Goal: Task Accomplishment & Management: Use online tool/utility

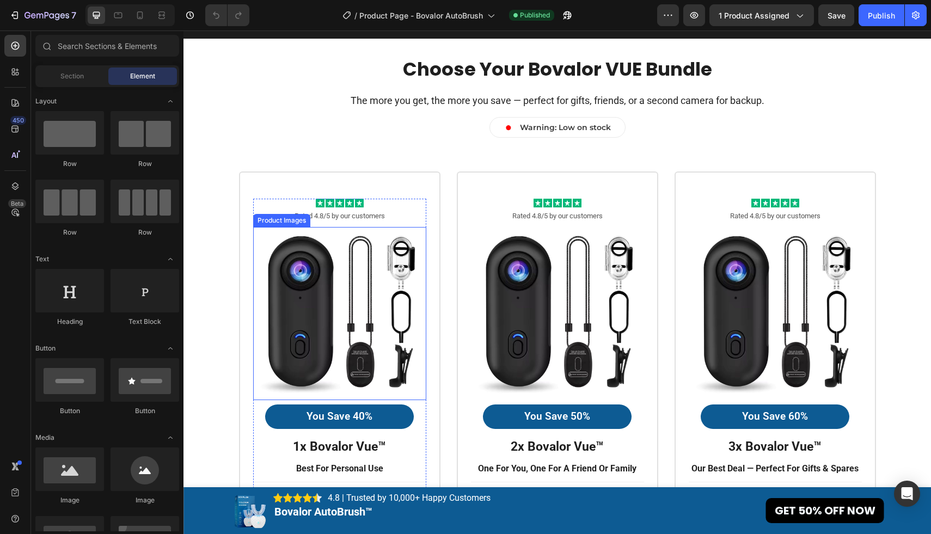
scroll to position [3078, 0]
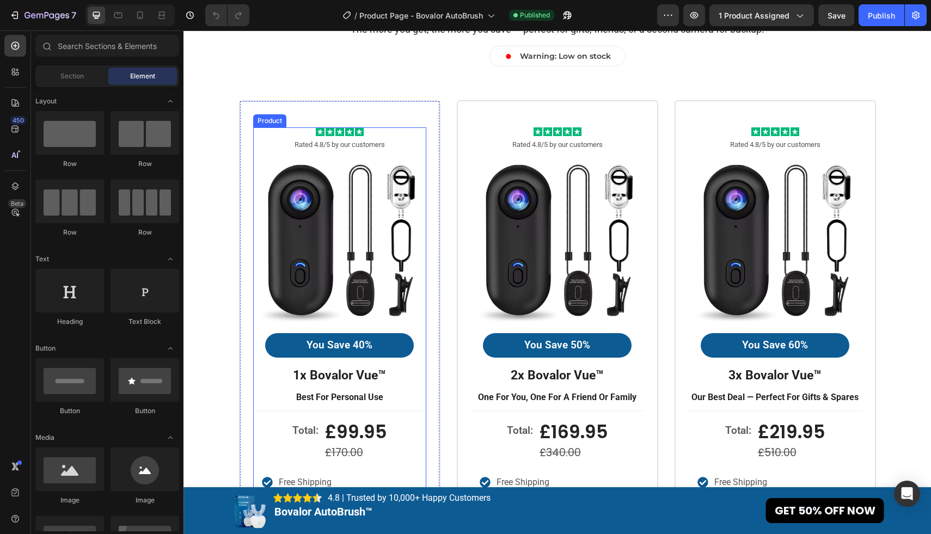
click at [370, 371] on strong "1x bovalor vue™" at bounding box center [339, 375] width 93 height 15
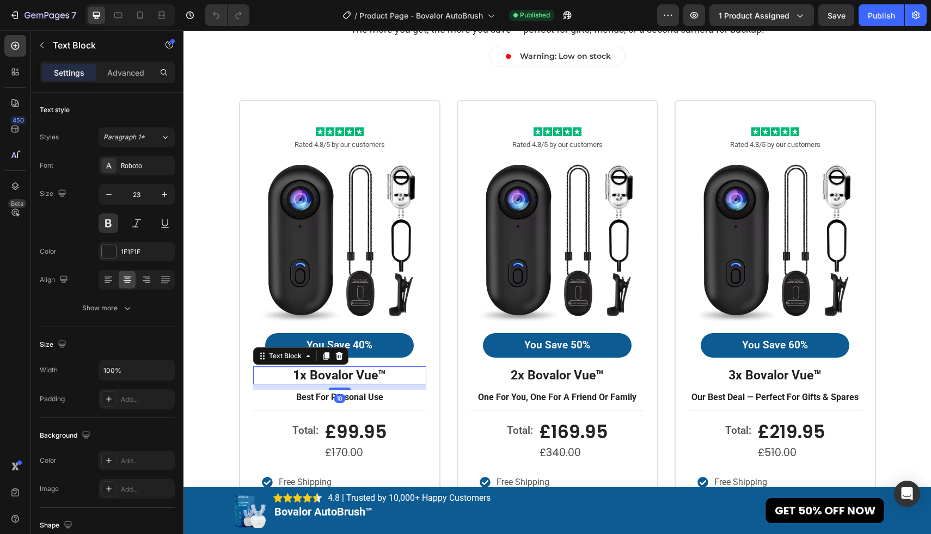
click at [391, 373] on p "1x bovalor vue™" at bounding box center [339, 375] width 171 height 16
drag, startPoint x: 397, startPoint y: 373, endPoint x: 291, endPoint y: 373, distance: 106.1
click at [291, 373] on p "1x bovalor vue™" at bounding box center [339, 375] width 171 height 16
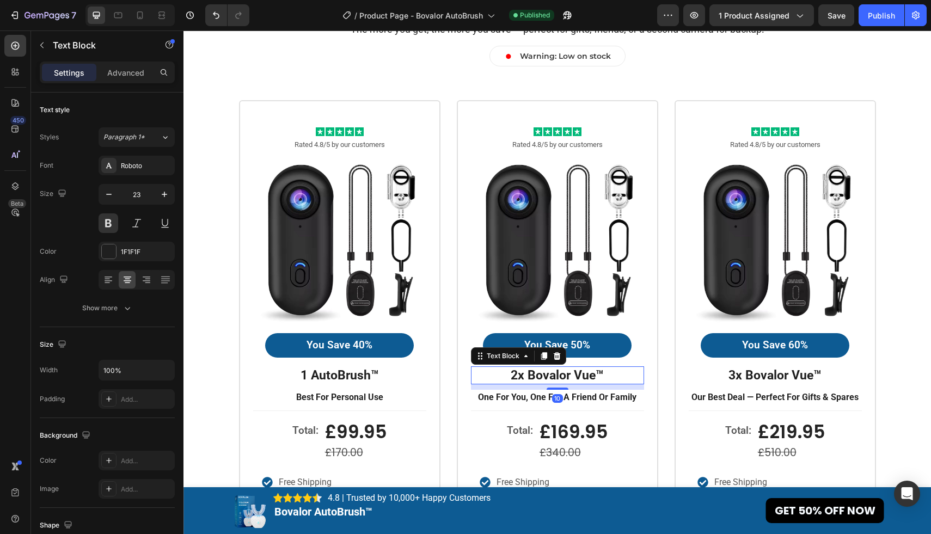
click at [560, 378] on strong "2x bovalor vue™" at bounding box center [556, 375] width 93 height 15
click at [598, 378] on strong "2x bovalor vue™" at bounding box center [556, 375] width 93 height 15
drag, startPoint x: 598, startPoint y: 375, endPoint x: 509, endPoint y: 375, distance: 88.7
click at [509, 375] on p "2x bovalor vue™" at bounding box center [557, 375] width 171 height 16
click at [526, 378] on strong "1 AutoBrush™" at bounding box center [557, 375] width 78 height 15
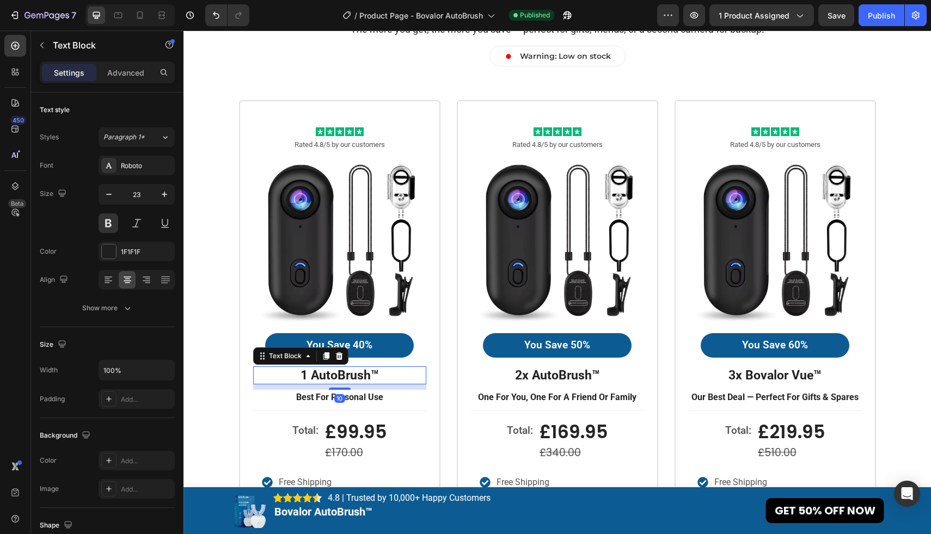
click at [327, 375] on strong "1 AutoBrush™" at bounding box center [339, 375] width 78 height 15
click at [306, 378] on strong "1 AutoBrush™" at bounding box center [339, 375] width 78 height 15
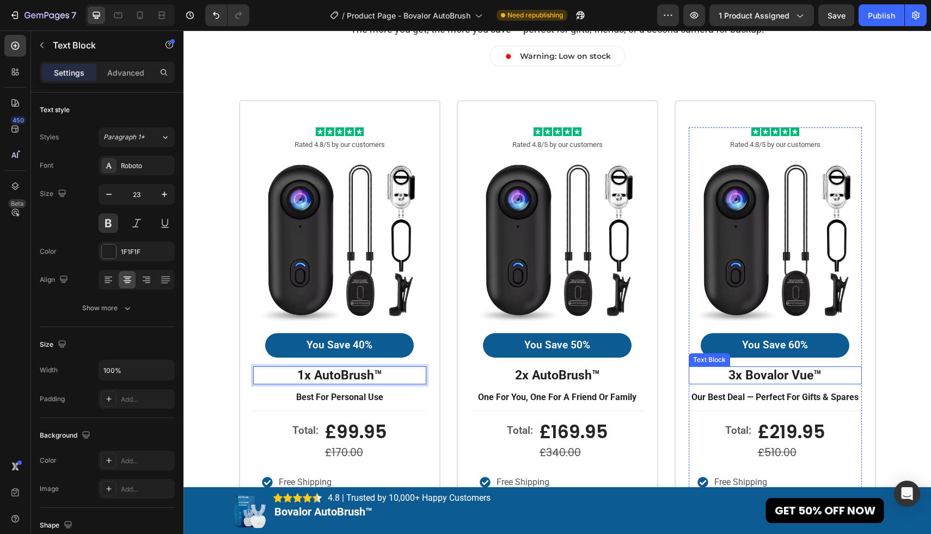
scroll to position [3128, 0]
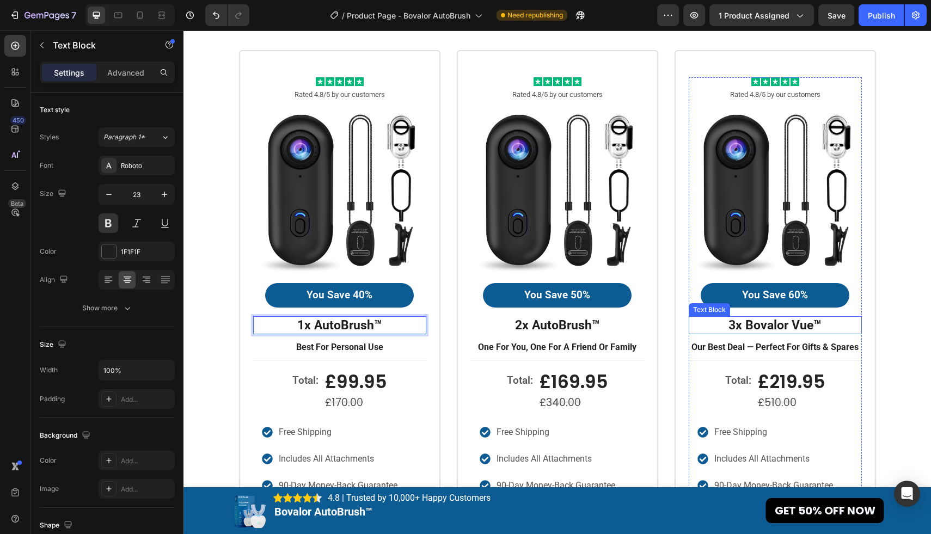
click at [792, 328] on strong "3x bovalor vue™" at bounding box center [774, 325] width 93 height 15
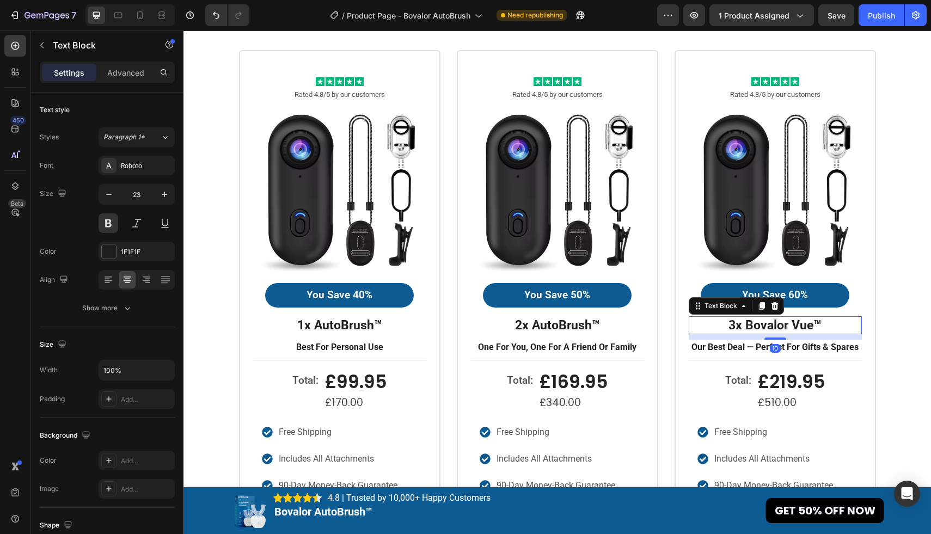
click at [832, 325] on p "3x bovalor vue™" at bounding box center [774, 325] width 171 height 16
drag, startPoint x: 832, startPoint y: 325, endPoint x: 722, endPoint y: 325, distance: 109.9
click at [722, 325] on p "3x bovalor vue™" at bounding box center [774, 325] width 171 height 16
click at [742, 328] on strong "3 AutoBrush™" at bounding box center [775, 325] width 78 height 15
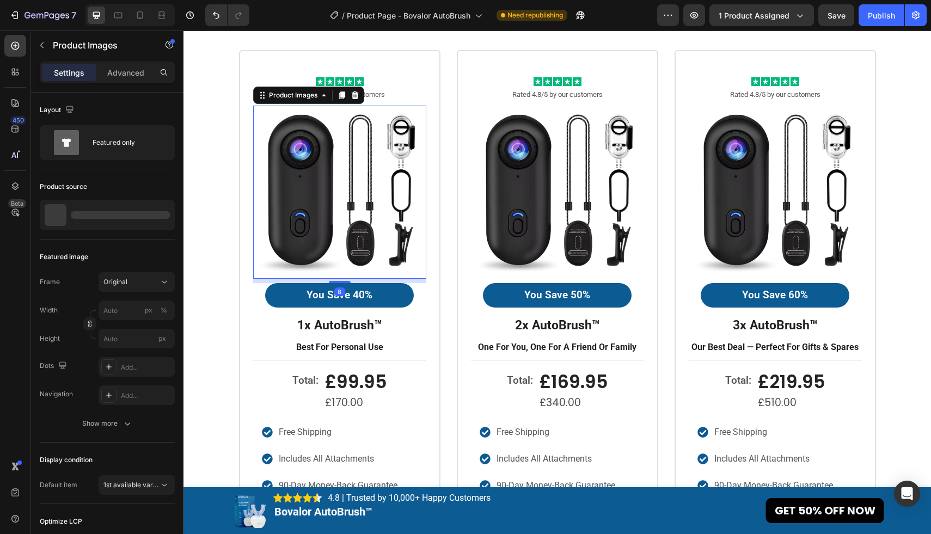
click at [390, 199] on img at bounding box center [339, 192] width 173 height 173
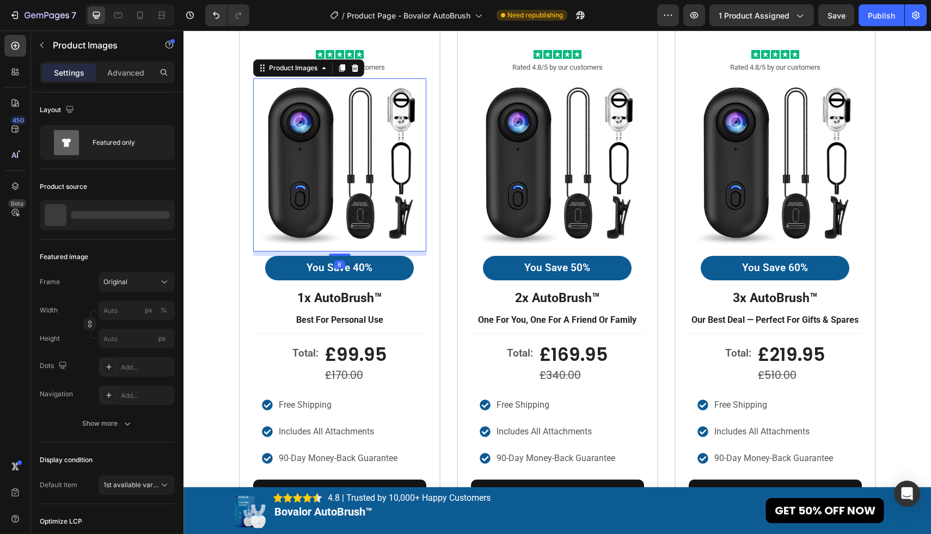
scroll to position [3177, 0]
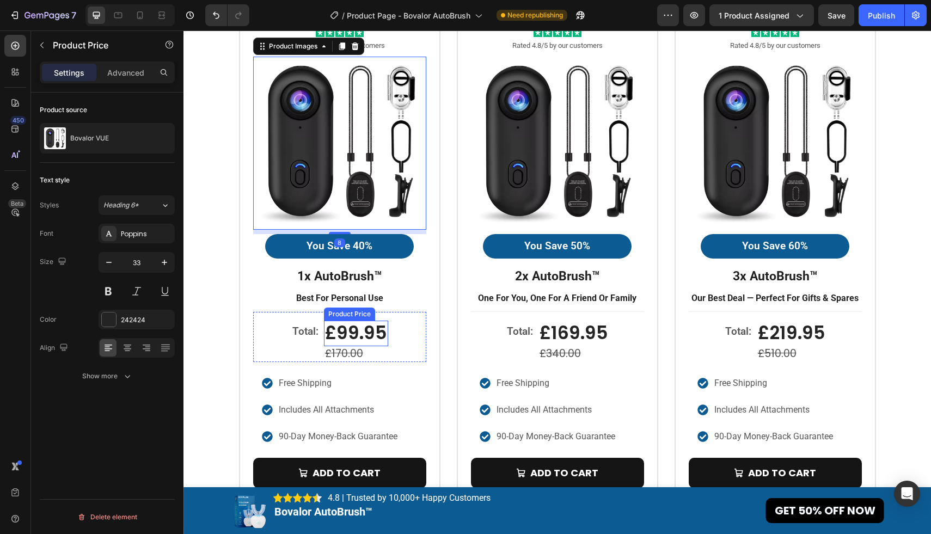
click at [370, 333] on div "£99.95" at bounding box center [356, 334] width 64 height 26
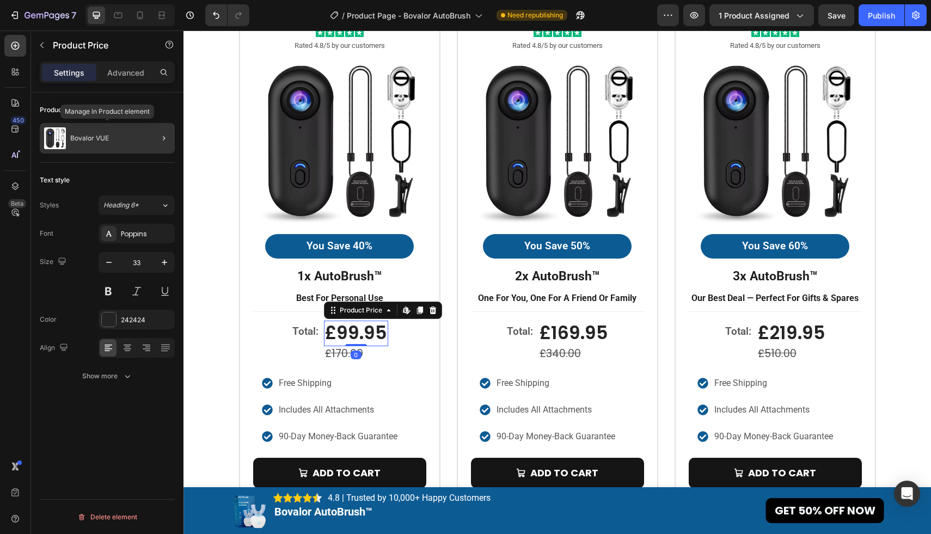
click at [98, 143] on div "Bovalor VUE" at bounding box center [107, 138] width 135 height 30
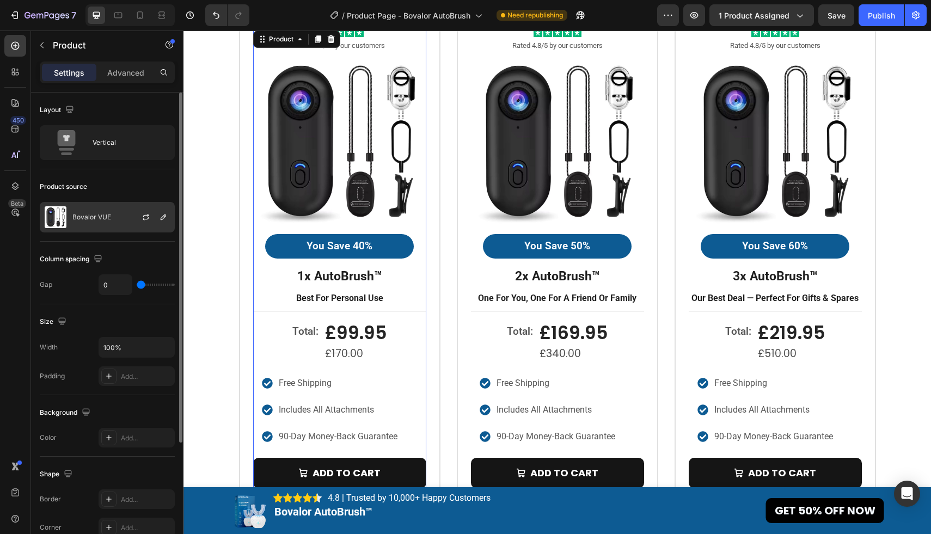
click at [103, 209] on div "Bovalor VUE" at bounding box center [107, 217] width 135 height 30
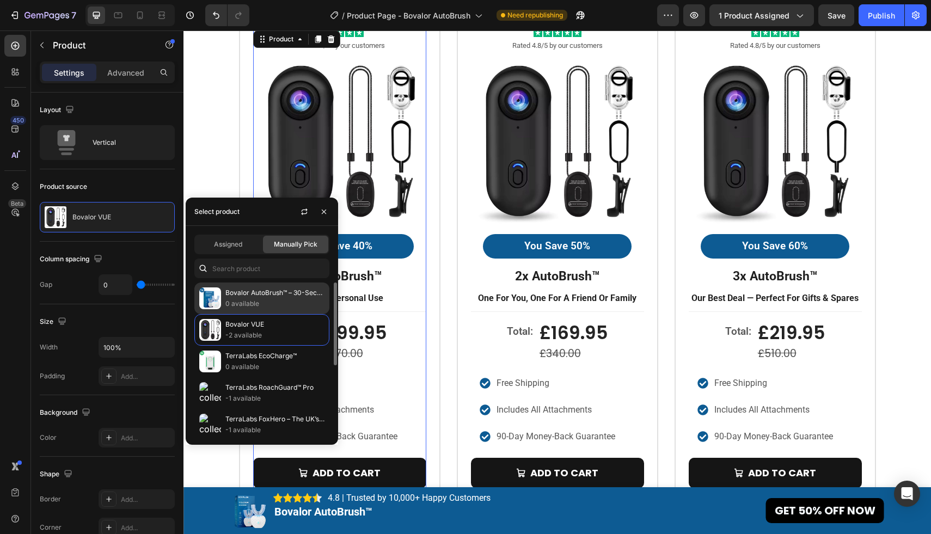
click at [244, 293] on p "Bovalor AutoBrush™ – 30-Second Hands-Free Toothbrush" at bounding box center [274, 292] width 99 height 11
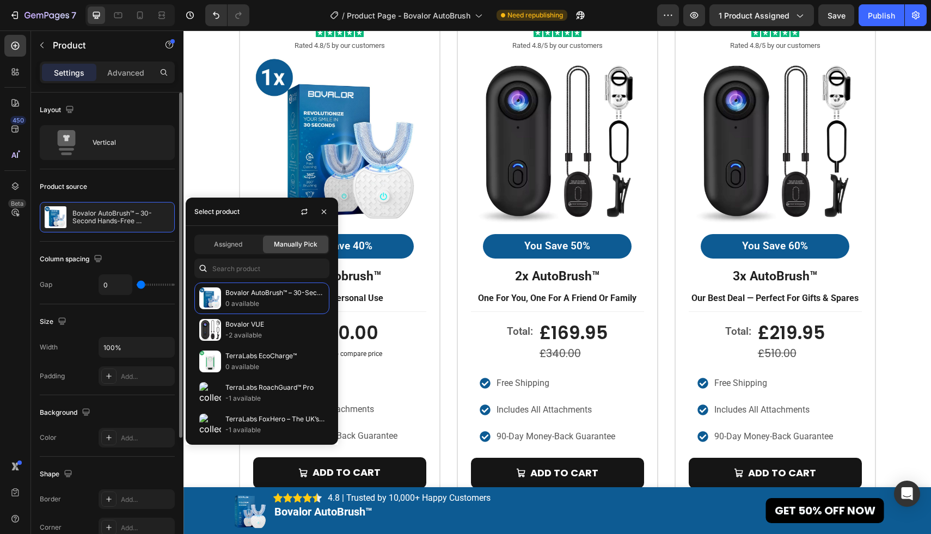
click at [155, 248] on div "Column spacing Gap 0" at bounding box center [107, 273] width 135 height 63
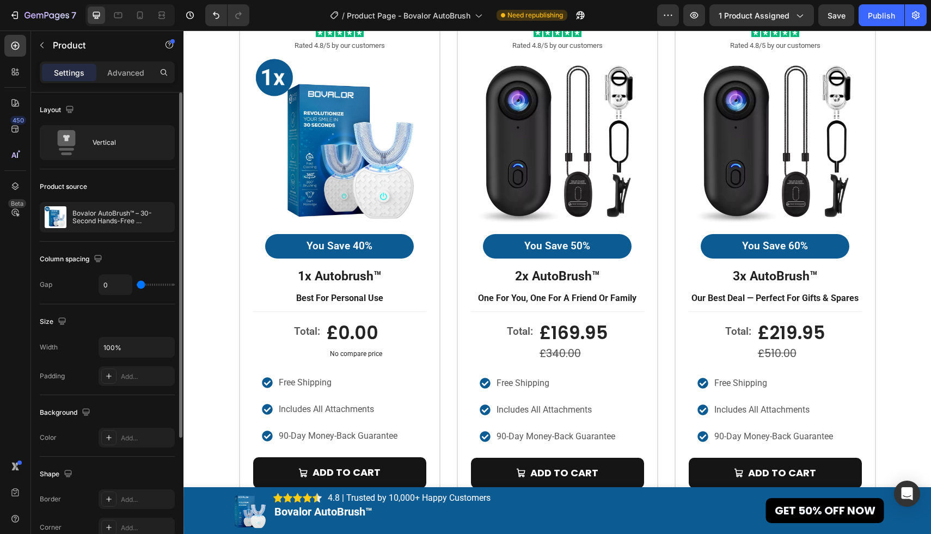
scroll to position [174, 0]
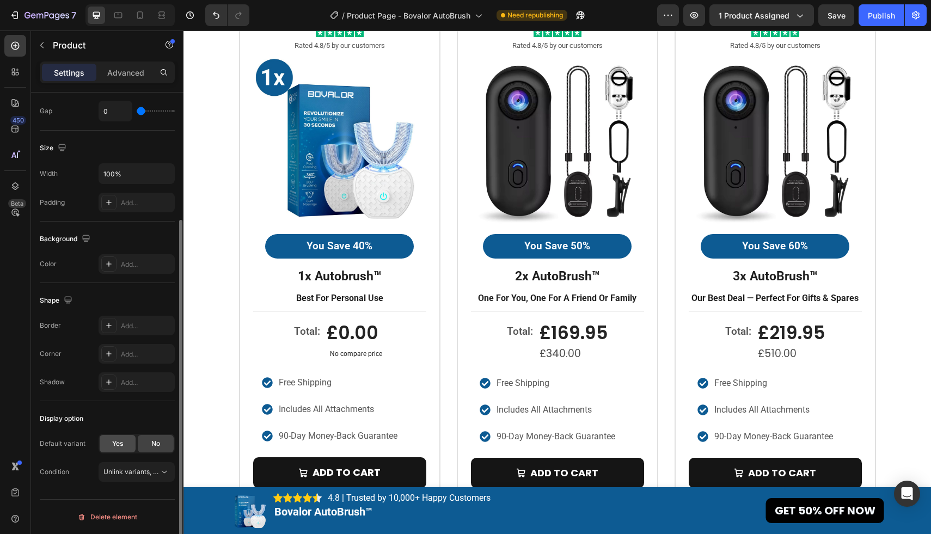
click at [124, 444] on div "Yes" at bounding box center [118, 443] width 36 height 17
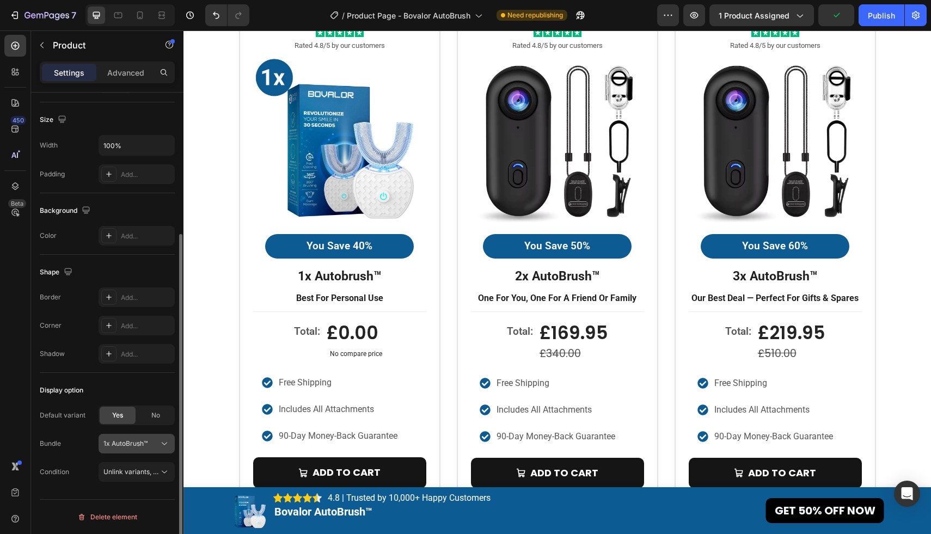
click at [130, 440] on span "1x AutoBrush™" at bounding box center [125, 444] width 44 height 10
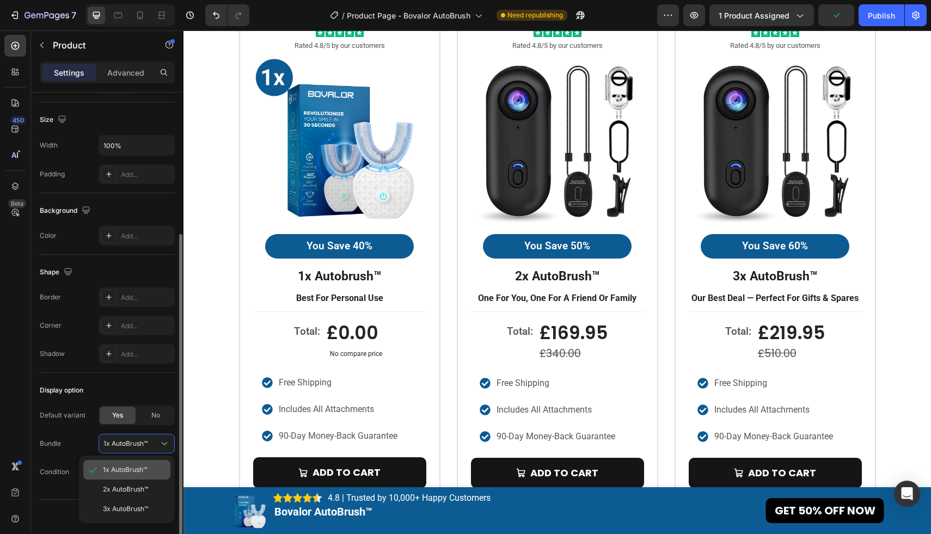
click at [143, 466] on span "1x AutoBrush™" at bounding box center [125, 470] width 44 height 10
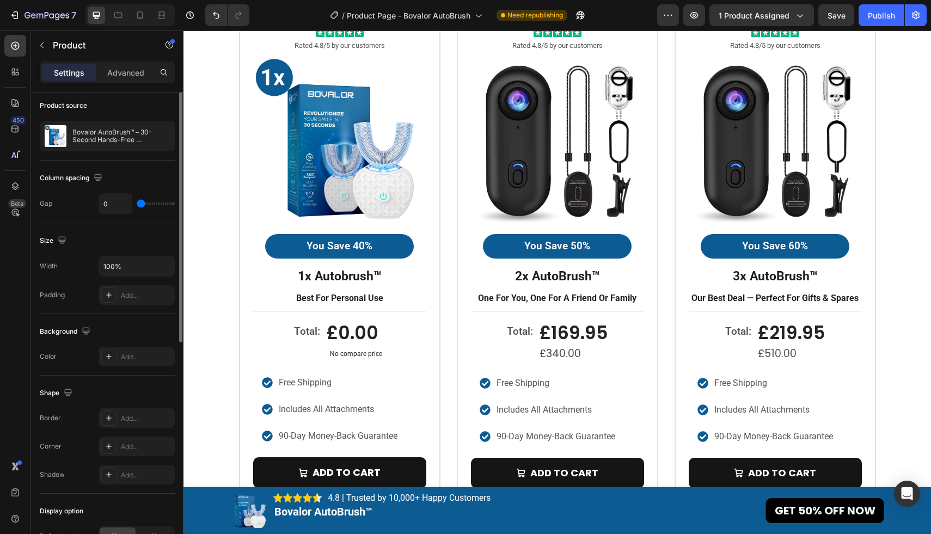
scroll to position [0, 0]
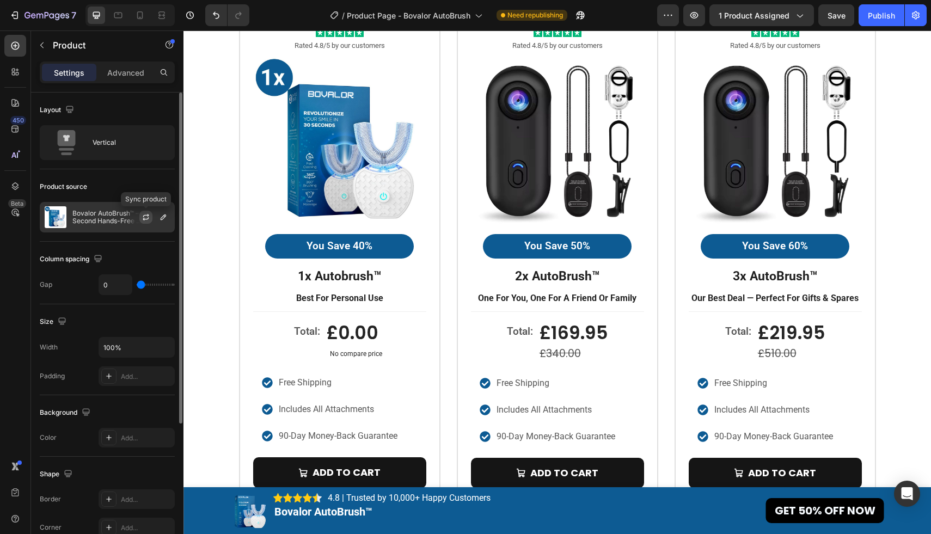
click at [143, 212] on button "button" at bounding box center [145, 217] width 13 height 13
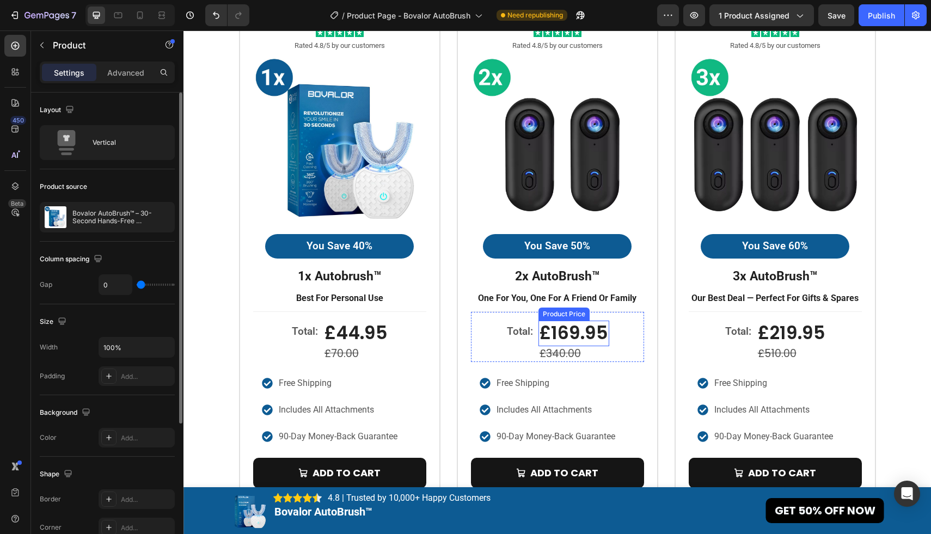
click at [567, 328] on div "£169.95" at bounding box center [573, 334] width 71 height 26
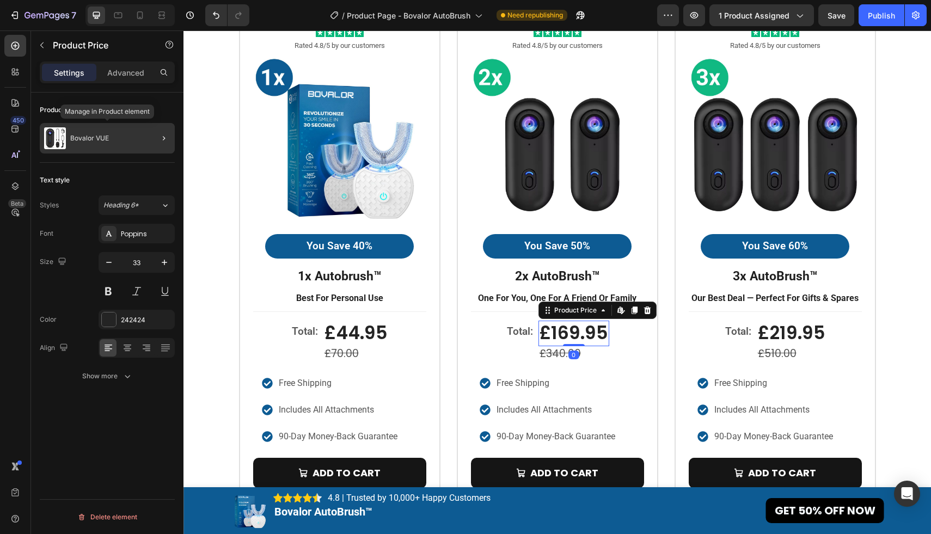
click at [124, 147] on div "Bovalor VUE" at bounding box center [107, 138] width 135 height 30
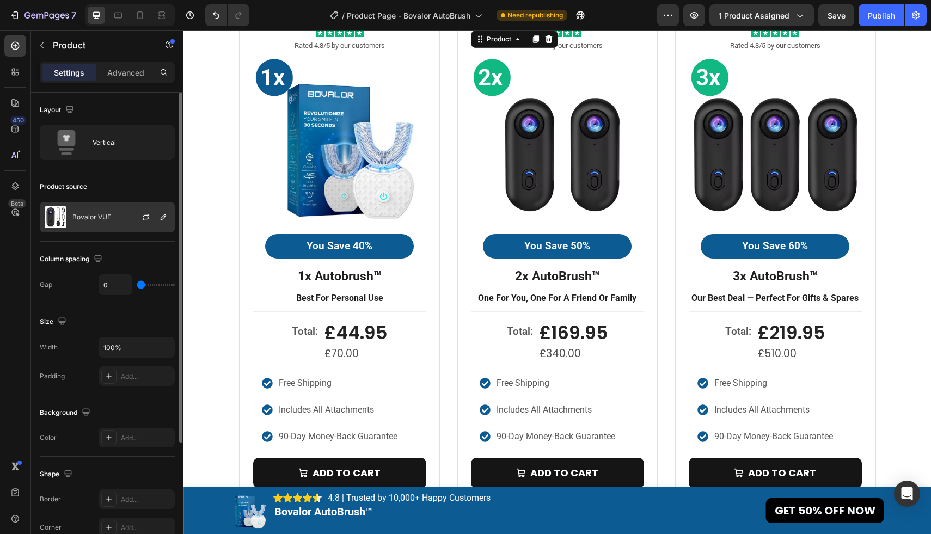
click at [124, 214] on div "Bovalor VUE" at bounding box center [107, 217] width 135 height 30
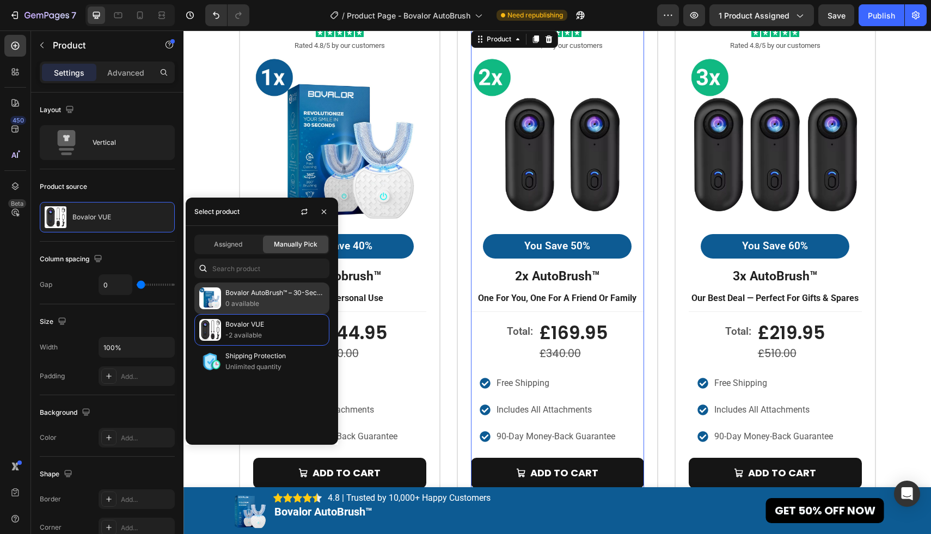
click at [256, 292] on p "Bovalor AutoBrush™ – 30-Second Hands-Free Toothbrush" at bounding box center [274, 292] width 99 height 11
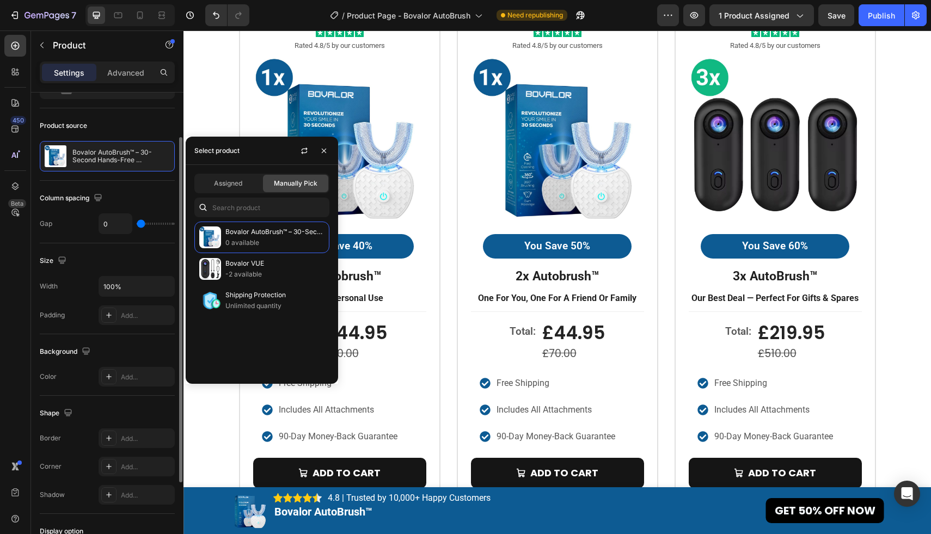
scroll to position [174, 0]
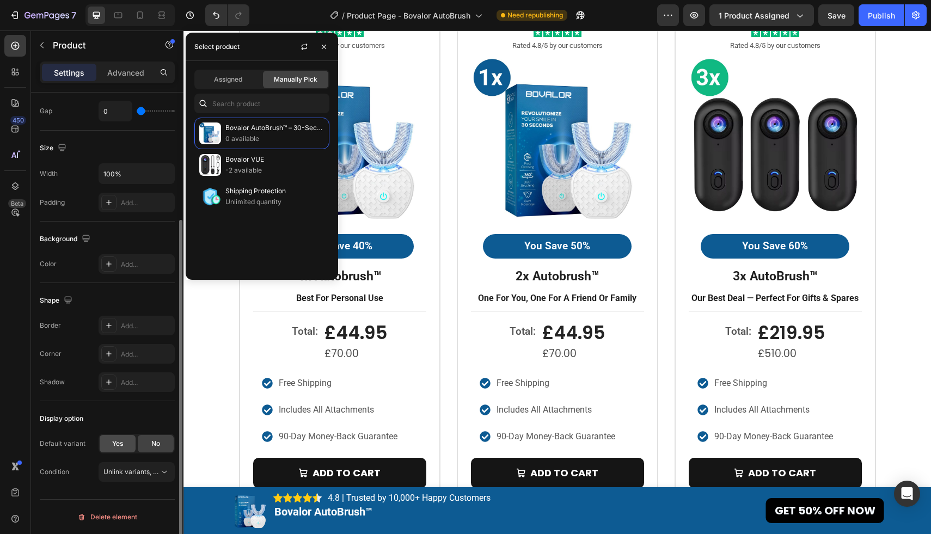
click at [122, 439] on span "Yes" at bounding box center [117, 444] width 11 height 10
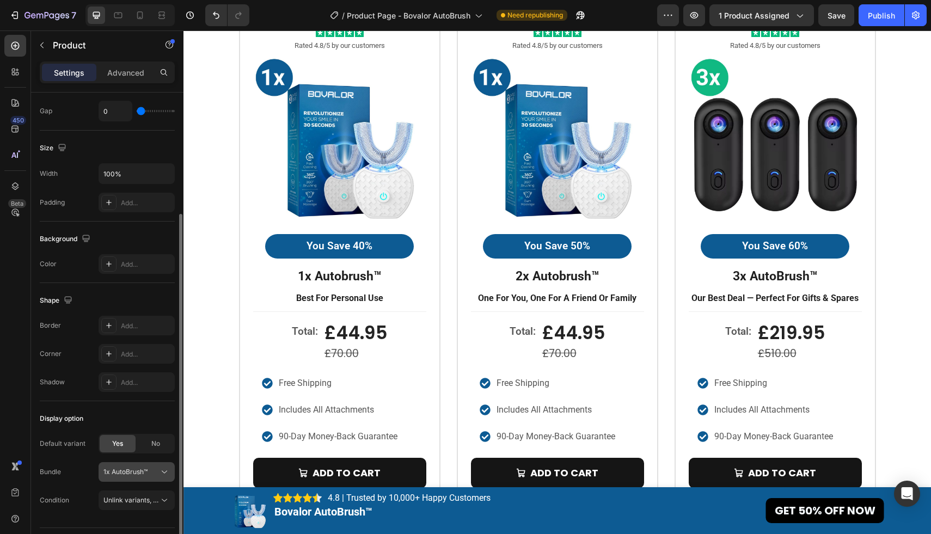
click at [134, 472] on span "1x AutoBrush™" at bounding box center [125, 472] width 44 height 10
click at [133, 432] on div "2x AutoBrush™" at bounding box center [126, 426] width 87 height 20
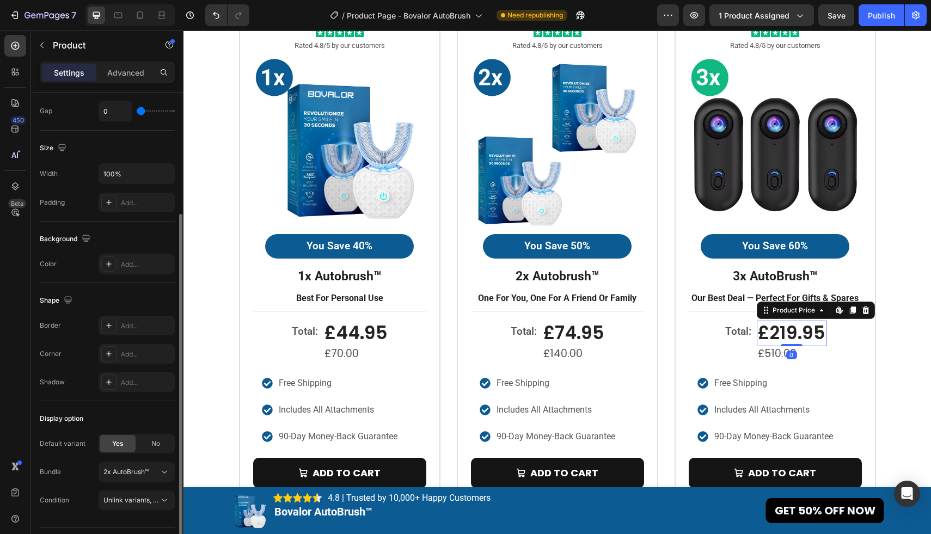
click at [779, 329] on div "£219.95" at bounding box center [791, 334] width 70 height 26
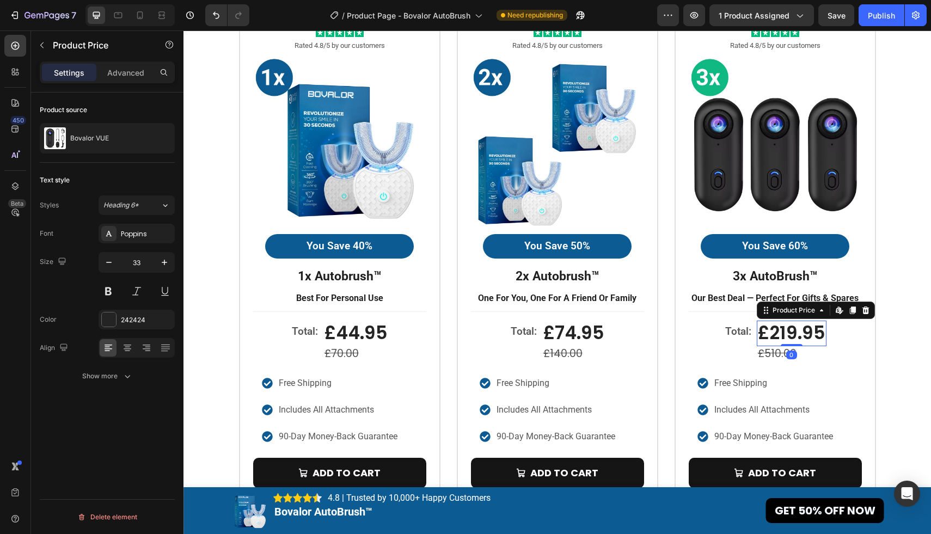
scroll to position [0, 0]
click at [126, 133] on div "Bovalor VUE" at bounding box center [107, 138] width 135 height 30
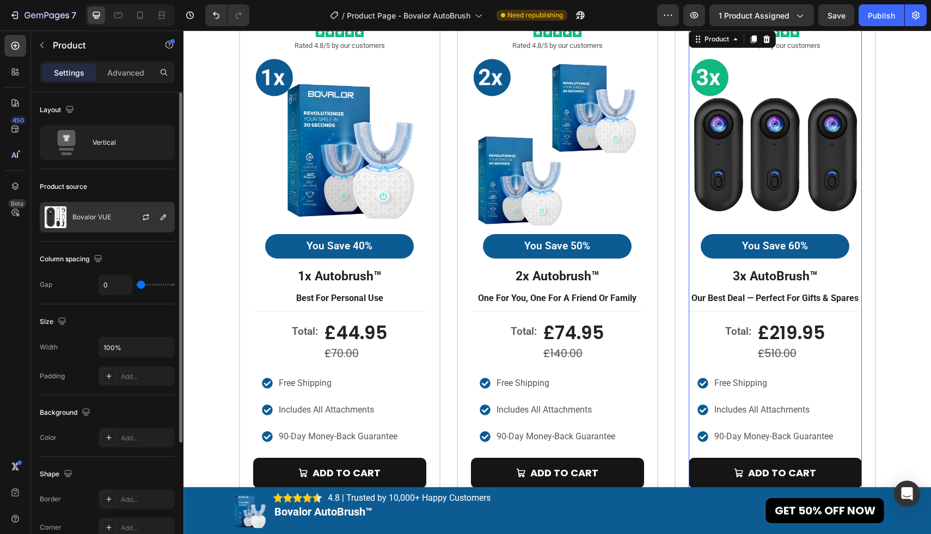
click at [107, 209] on div "Bovalor VUE" at bounding box center [107, 217] width 135 height 30
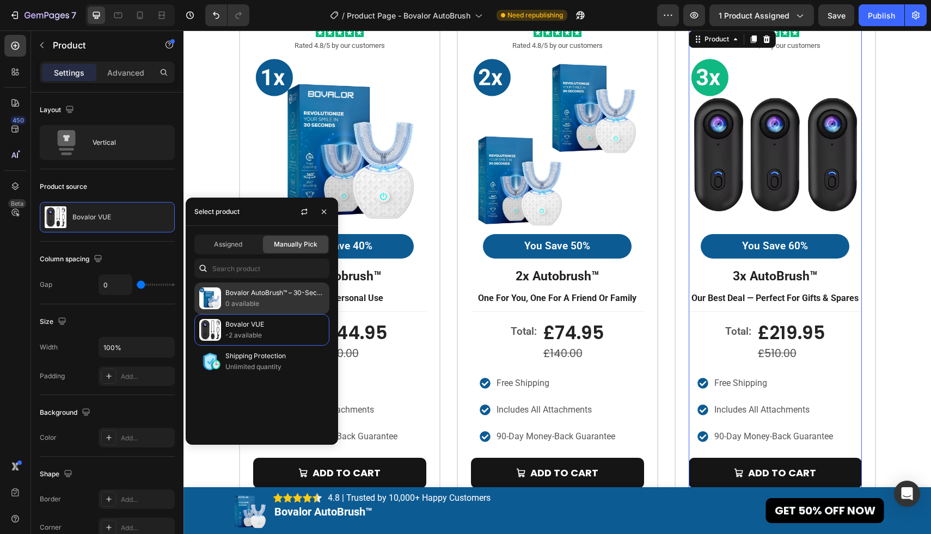
click at [236, 290] on p "Bovalor AutoBrush™ – 30-Second Hands-Free Toothbrush" at bounding box center [274, 292] width 99 height 11
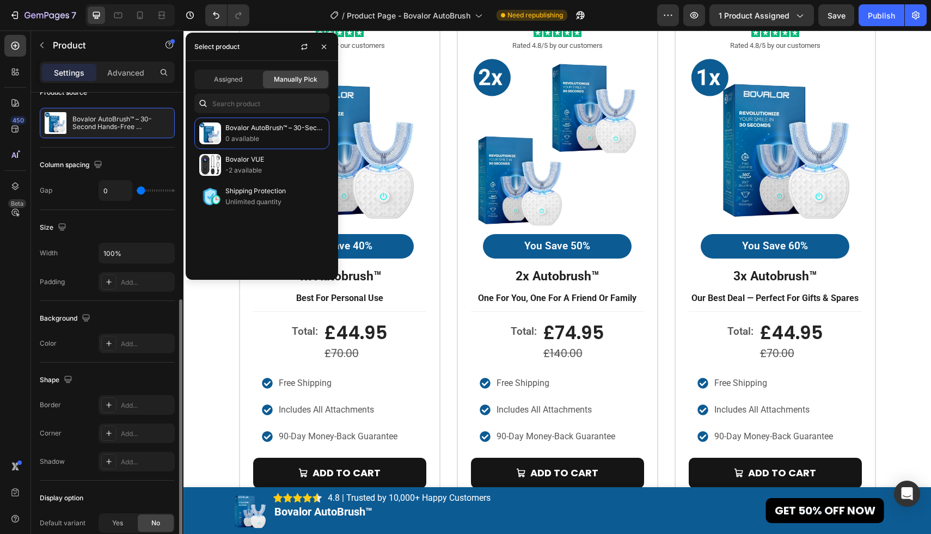
scroll to position [174, 0]
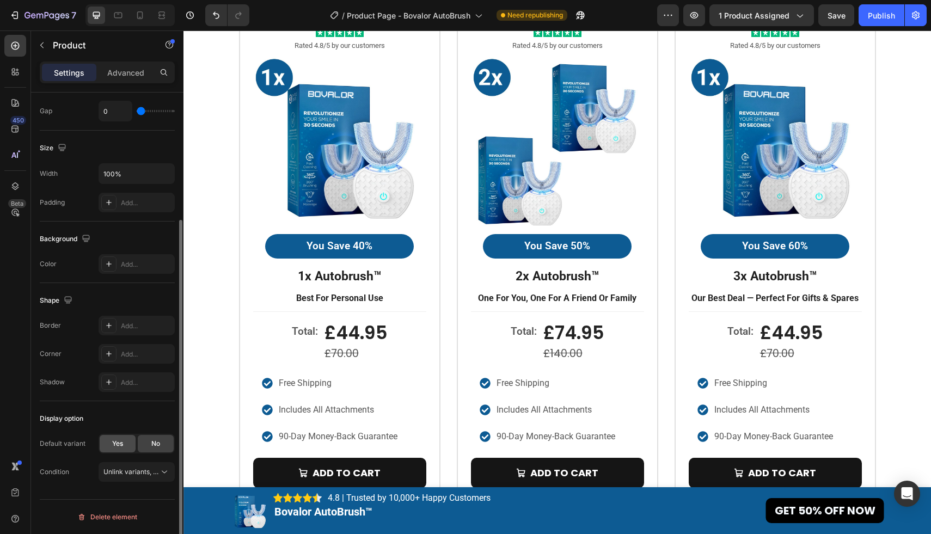
click at [110, 436] on div "Yes" at bounding box center [118, 443] width 36 height 17
click at [150, 470] on div "1x AutoBrush™" at bounding box center [129, 472] width 53 height 10
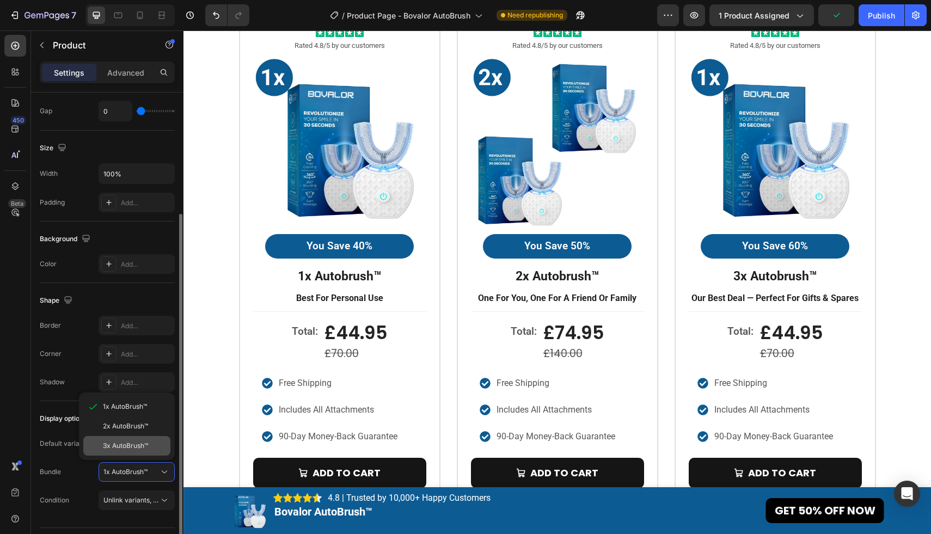
click at [141, 448] on span "3x AutoBrush™" at bounding box center [125, 446] width 45 height 10
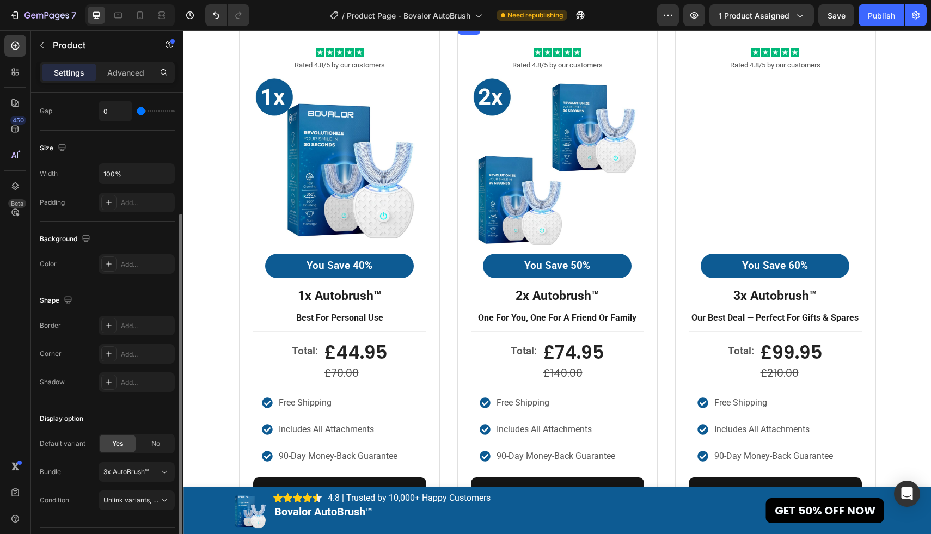
scroll to position [3162, 0]
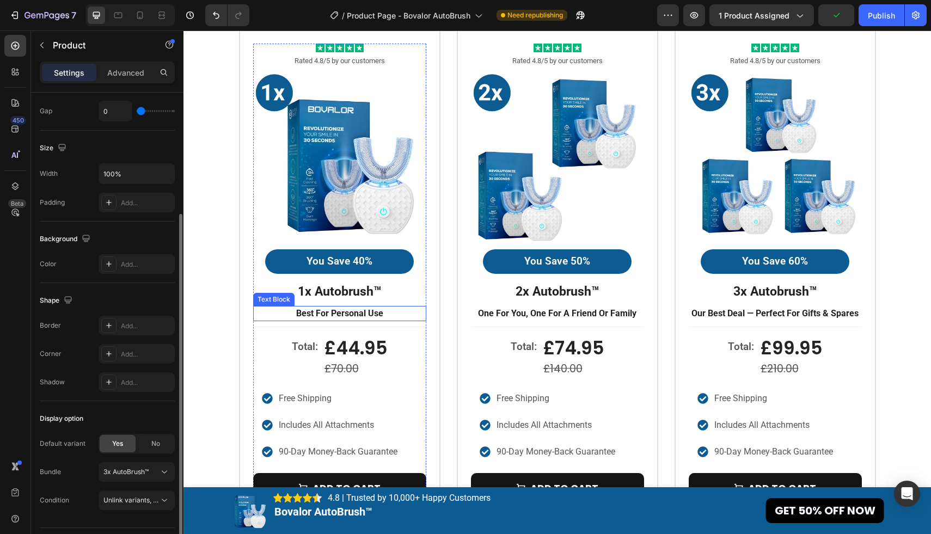
click at [372, 315] on p "best for personal use" at bounding box center [339, 313] width 171 height 13
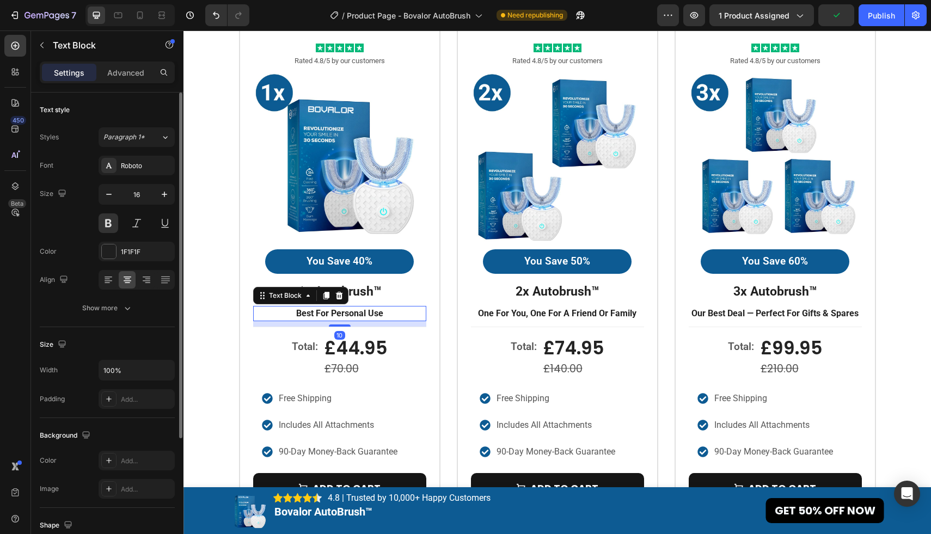
click at [390, 315] on p "best for personal use" at bounding box center [339, 313] width 171 height 13
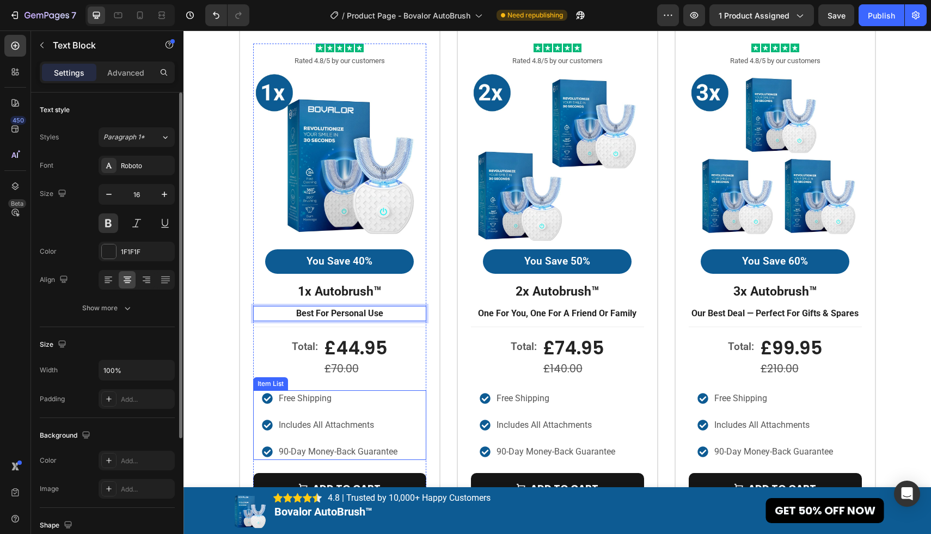
click at [383, 423] on p "includes all attachments" at bounding box center [338, 424] width 119 height 13
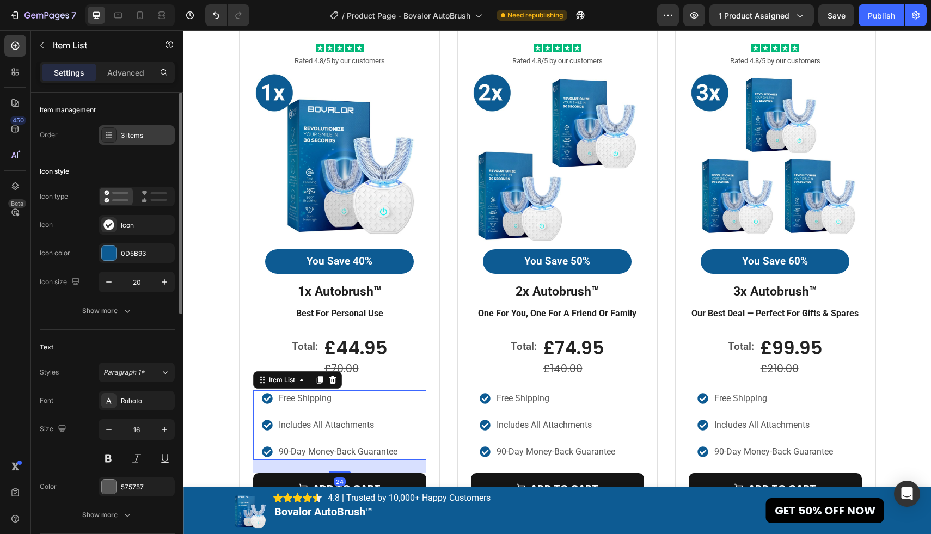
click at [144, 138] on div "3 items" at bounding box center [146, 136] width 51 height 10
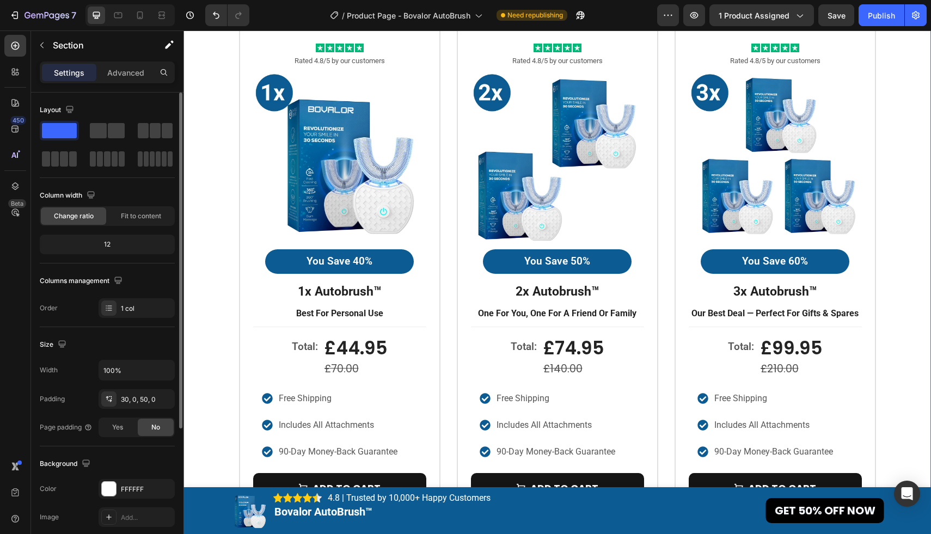
click at [227, 69] on div "Icon Icon Icon Icon Icon Icon List Rated 4.8/5 by our customers Text Block Prod…" at bounding box center [556, 285] width 747 height 538
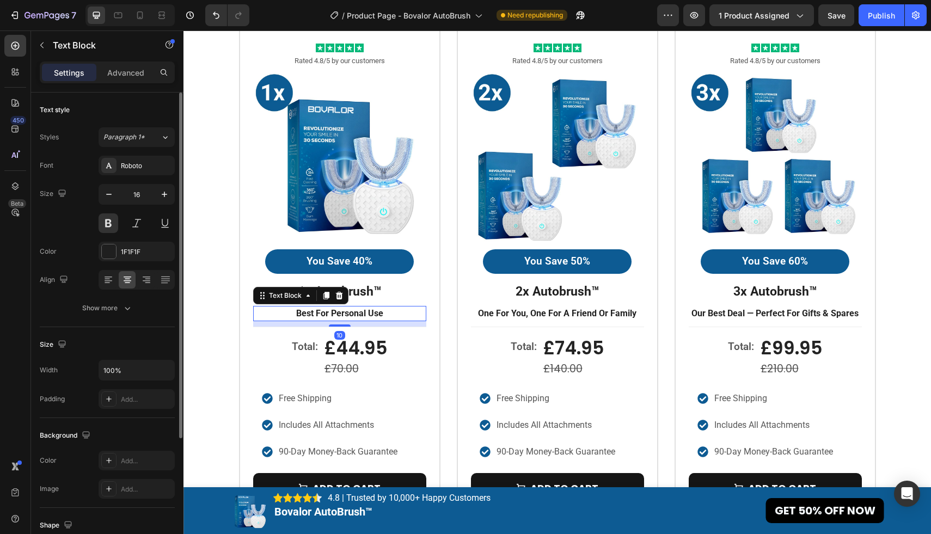
click at [361, 309] on p "best for personal use" at bounding box center [339, 313] width 171 height 13
drag, startPoint x: 387, startPoint y: 312, endPoint x: 292, endPoint y: 312, distance: 95.8
click at [292, 312] on p "best for personal use" at bounding box center [339, 313] width 171 height 13
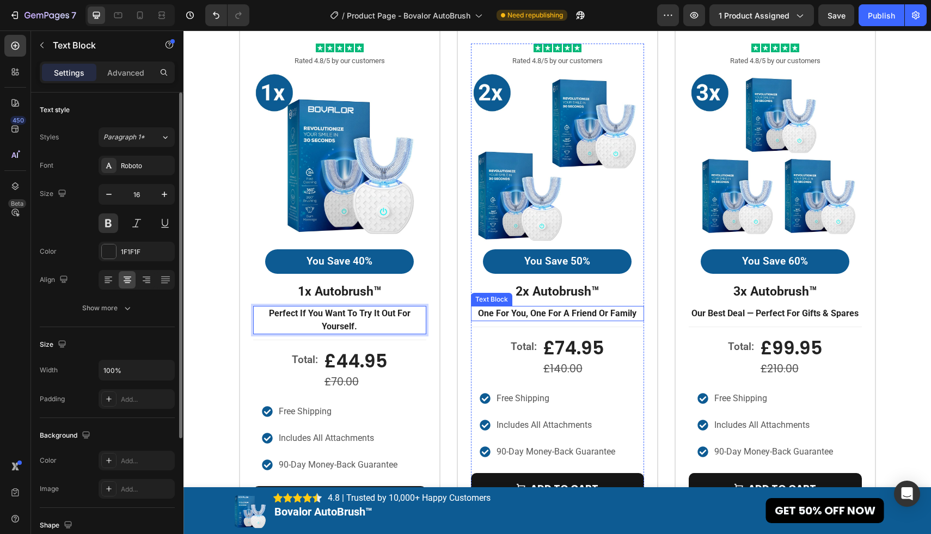
click at [545, 312] on p "one for you, one for a friend or family" at bounding box center [557, 313] width 171 height 13
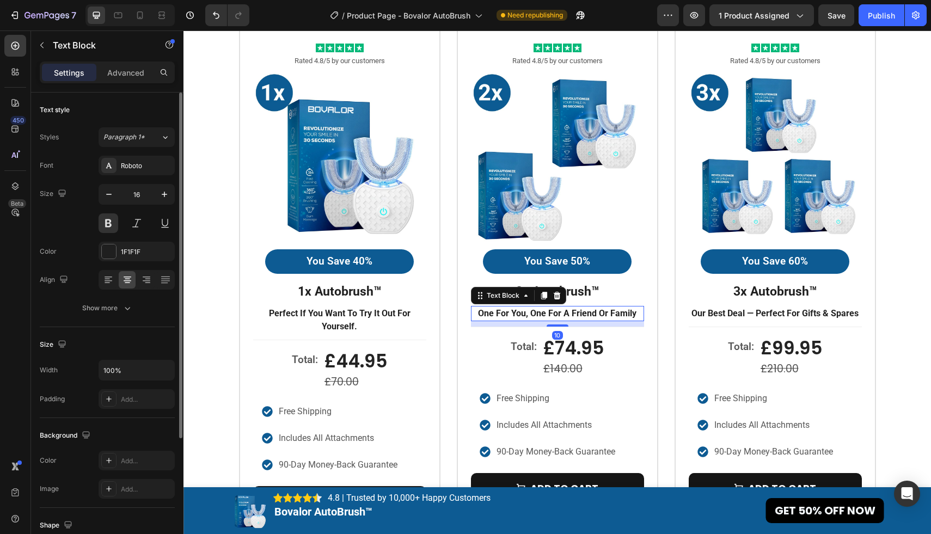
click at [583, 318] on p "one for you, one for a friend or family" at bounding box center [557, 313] width 171 height 13
click at [637, 312] on p "one for you, one for a friend or family" at bounding box center [557, 313] width 171 height 13
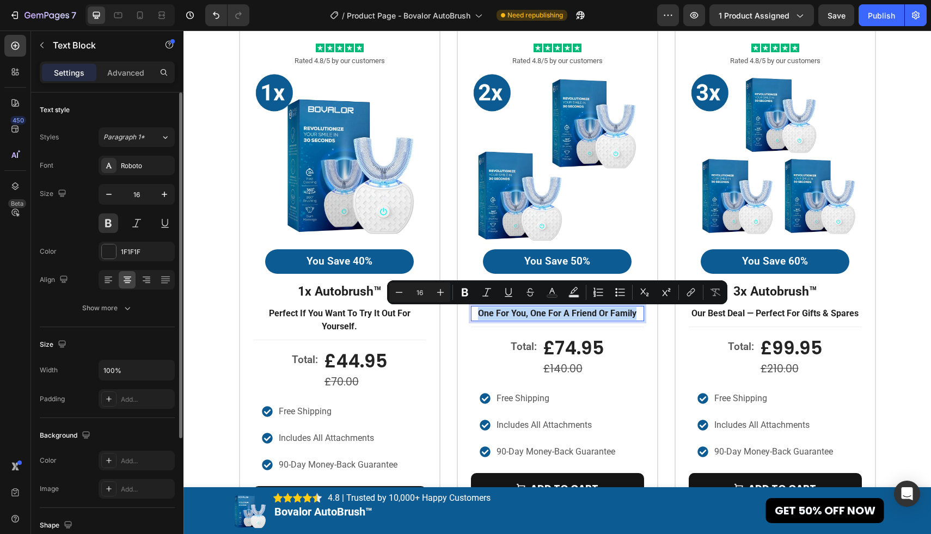
drag, startPoint x: 637, startPoint y: 312, endPoint x: 478, endPoint y: 313, distance: 159.4
click at [478, 313] on p "one for you, one for a friend or family" at bounding box center [557, 313] width 171 height 13
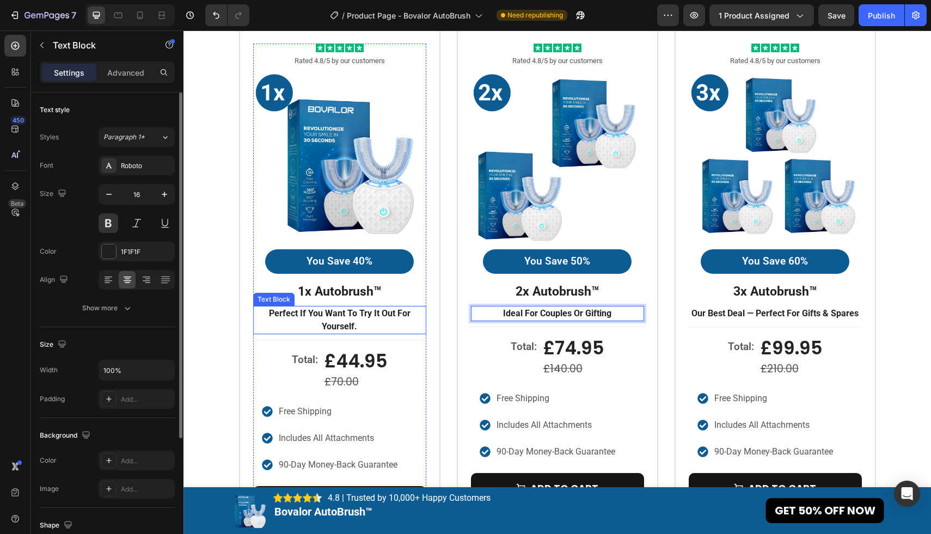
click at [366, 326] on p "Perfect if you want to try it out for yourself." at bounding box center [339, 320] width 171 height 26
click at [625, 313] on p "Ideal for couples or gifting" at bounding box center [557, 313] width 171 height 13
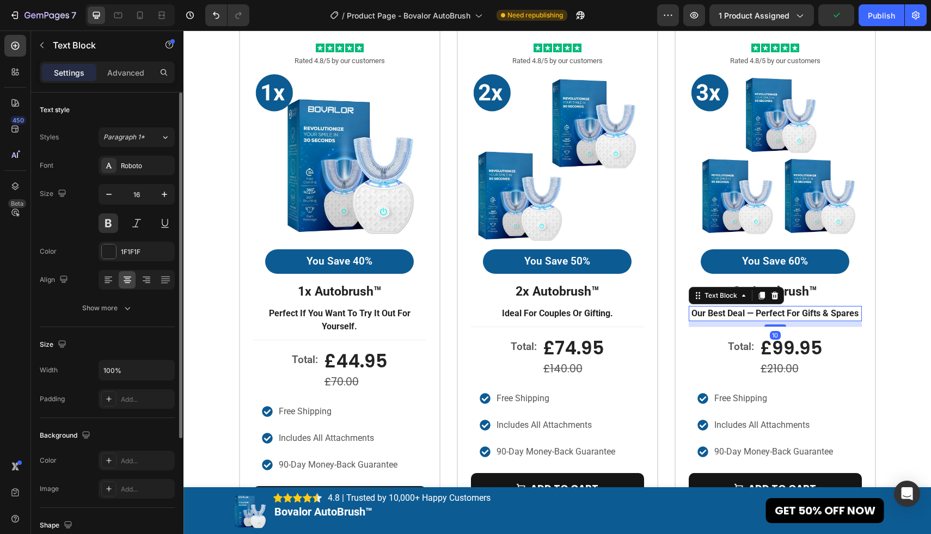
click at [778, 314] on p "our best deal — perfect for gifts & spares" at bounding box center [774, 313] width 171 height 13
click at [748, 312] on p "our best deal — perfect for gifts & spares" at bounding box center [774, 313] width 171 height 13
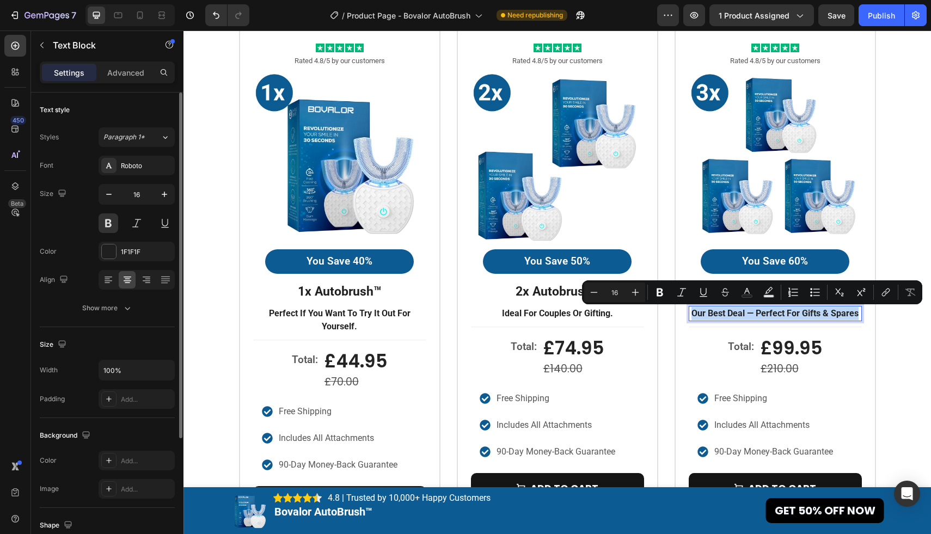
drag, startPoint x: 693, startPoint y: 313, endPoint x: 860, endPoint y: 311, distance: 166.5
click at [860, 311] on p "our best deal — perfect for gifts & spares" at bounding box center [774, 313] width 171 height 13
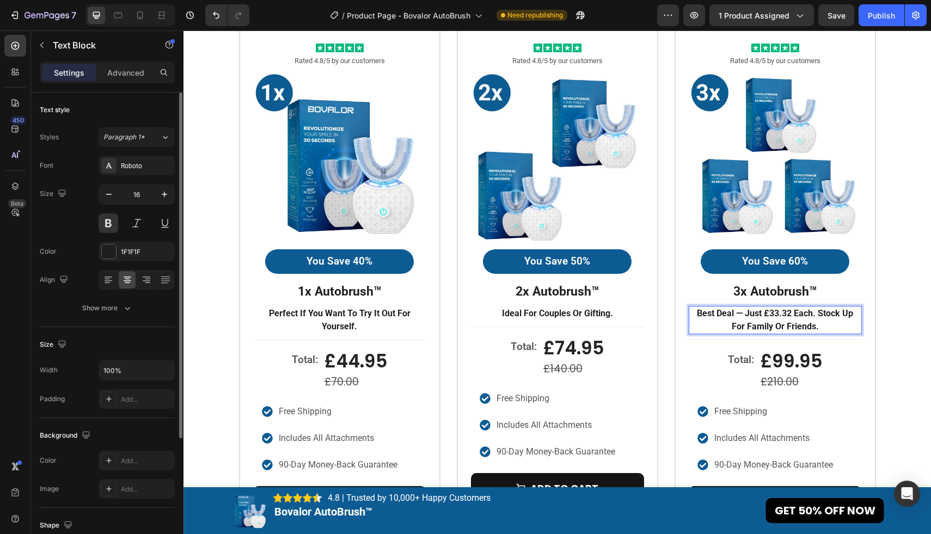
click at [813, 315] on p "Best deal — just £33.32 each. Stock up for family or friends." at bounding box center [774, 320] width 171 height 26
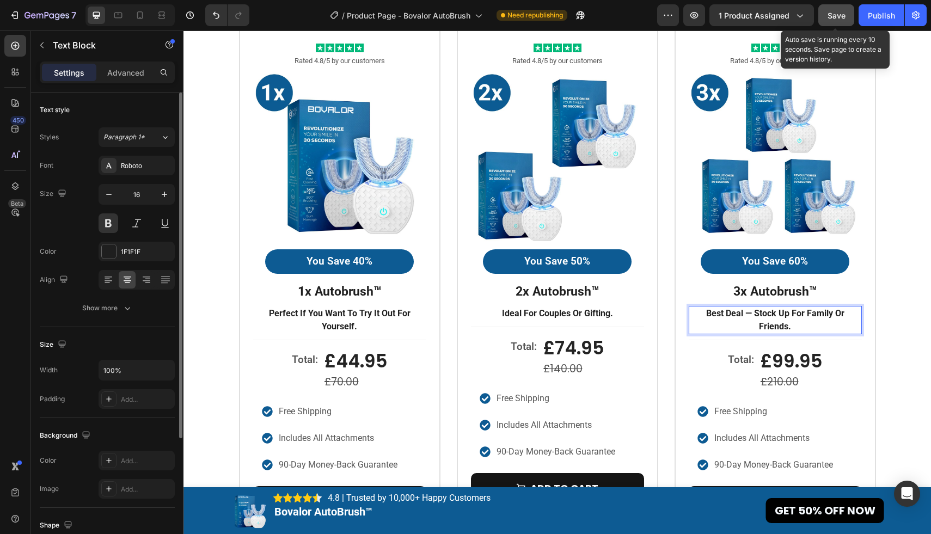
click at [832, 22] on button "Save" at bounding box center [836, 15] width 36 height 22
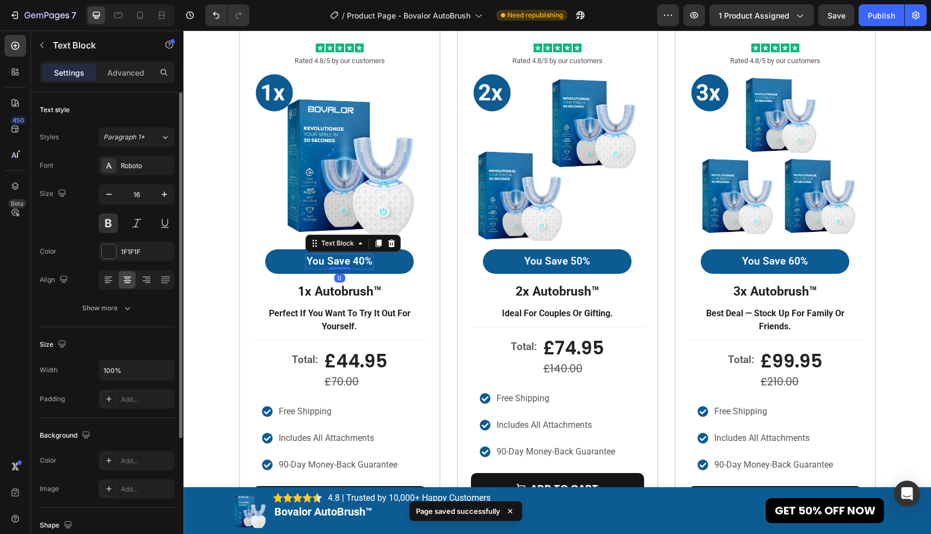
click at [359, 261] on p "You Save 40%" at bounding box center [339, 262] width 66 height 14
click at [361, 261] on p "You Save 40%" at bounding box center [339, 262] width 66 height 14
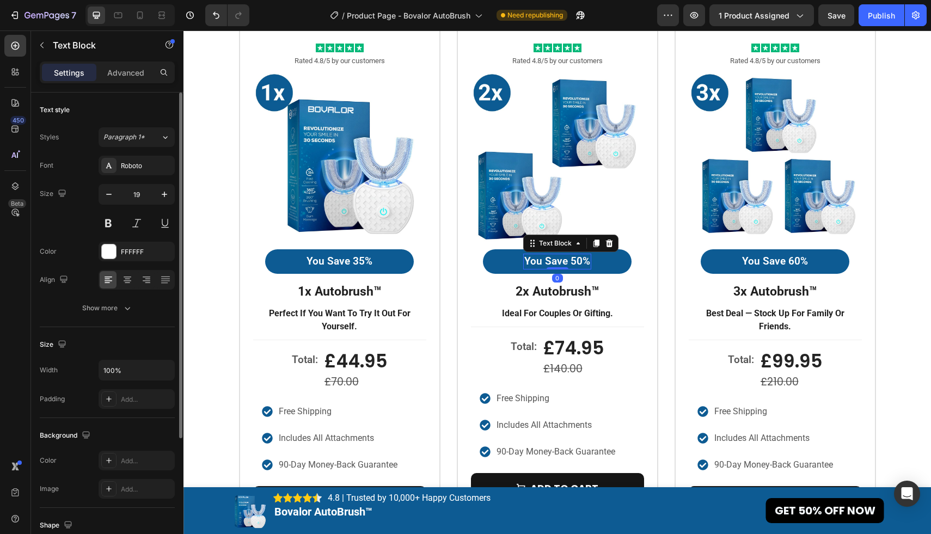
click at [577, 260] on p "You Save 50%" at bounding box center [557, 262] width 66 height 14
click at [580, 261] on p "You Save 50%" at bounding box center [557, 262] width 66 height 14
click at [799, 264] on p "You Save 60%" at bounding box center [775, 262] width 66 height 14
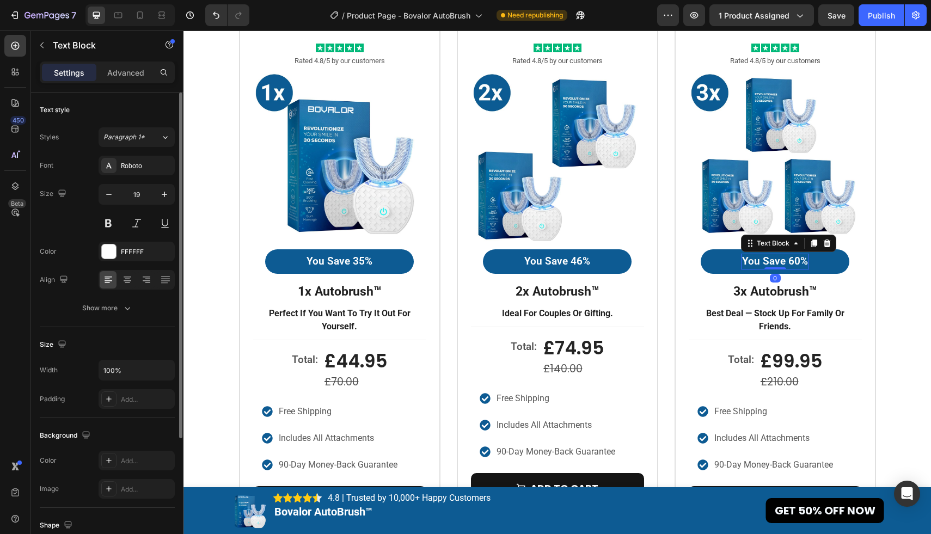
click at [799, 262] on p "You Save 60%" at bounding box center [775, 262] width 66 height 14
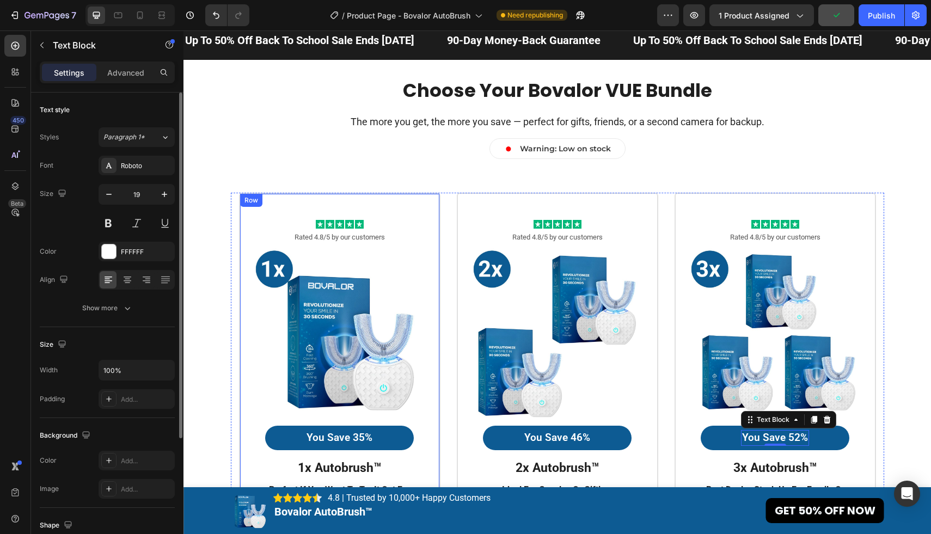
scroll to position [2907, 0]
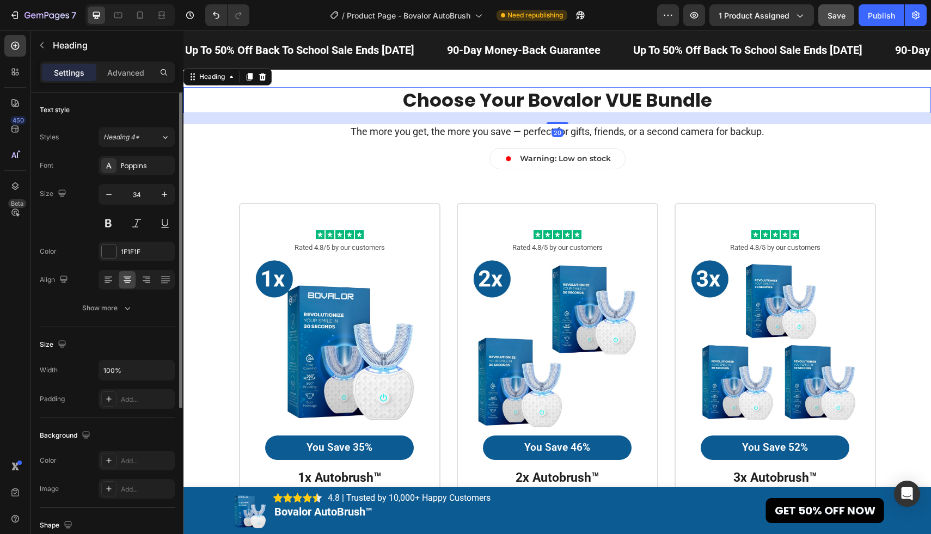
click at [664, 94] on h2 "Choose Your Bovalor VUE Bundle" at bounding box center [556, 100] width 747 height 26
click at [715, 99] on h2 "Choose Your Bovalor VUE Bundle" at bounding box center [556, 100] width 747 height 26
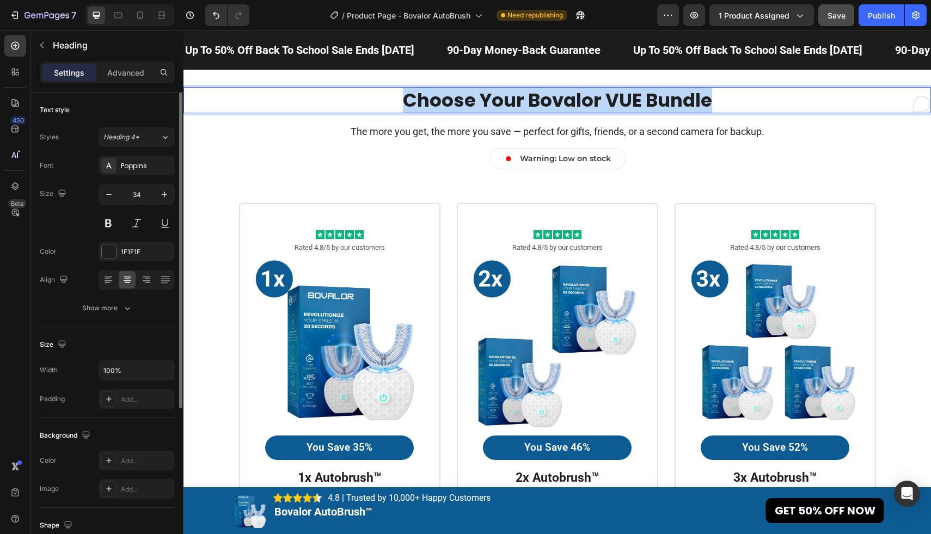
drag, startPoint x: 719, startPoint y: 99, endPoint x: 397, endPoint y: 99, distance: 322.7
click at [397, 99] on p "Choose Your Bovalor VUE Bundle" at bounding box center [556, 100] width 745 height 24
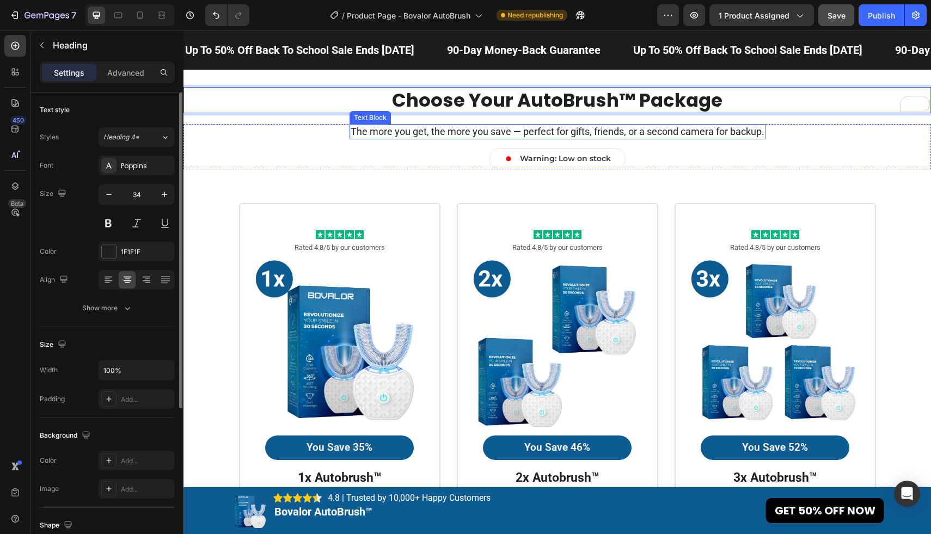
click at [692, 130] on p "The more you get, the more you save — perfect for gifts, friends, or a second c…" at bounding box center [557, 131] width 414 height 13
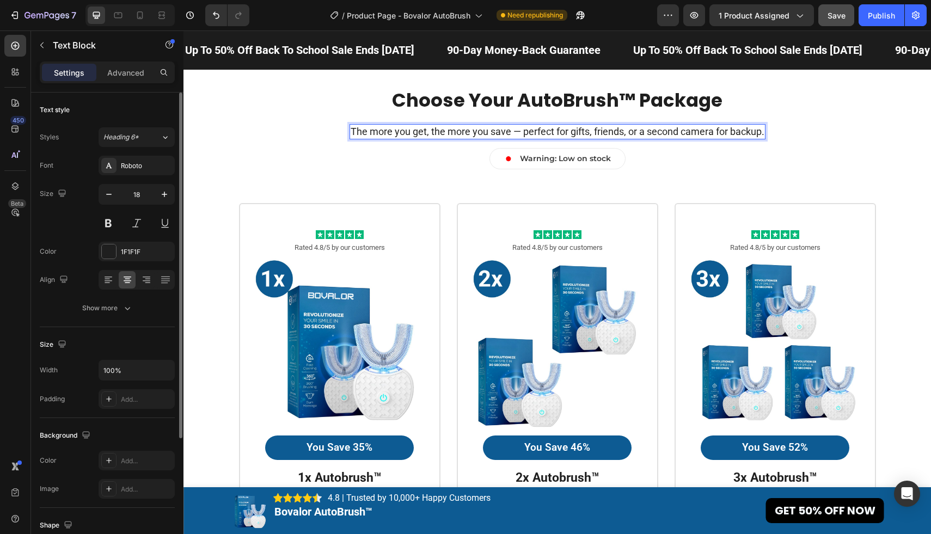
click at [707, 135] on p "The more you get, the more you save — perfect for gifts, friends, or a second c…" at bounding box center [557, 131] width 414 height 13
click at [365, 129] on p "The more you get, the more you save — perfect for gifts, friends, or a second c…" at bounding box center [557, 131] width 414 height 13
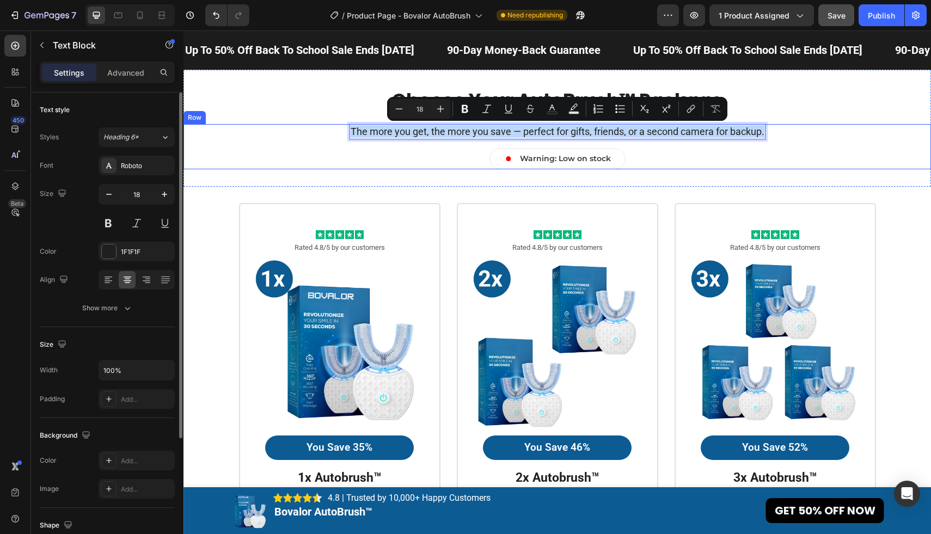
drag, startPoint x: 351, startPoint y: 130, endPoint x: 771, endPoint y: 128, distance: 419.6
click at [771, 128] on div "The more you get, the more you save — perfect for gifts, friends, or a second c…" at bounding box center [557, 146] width 470 height 45
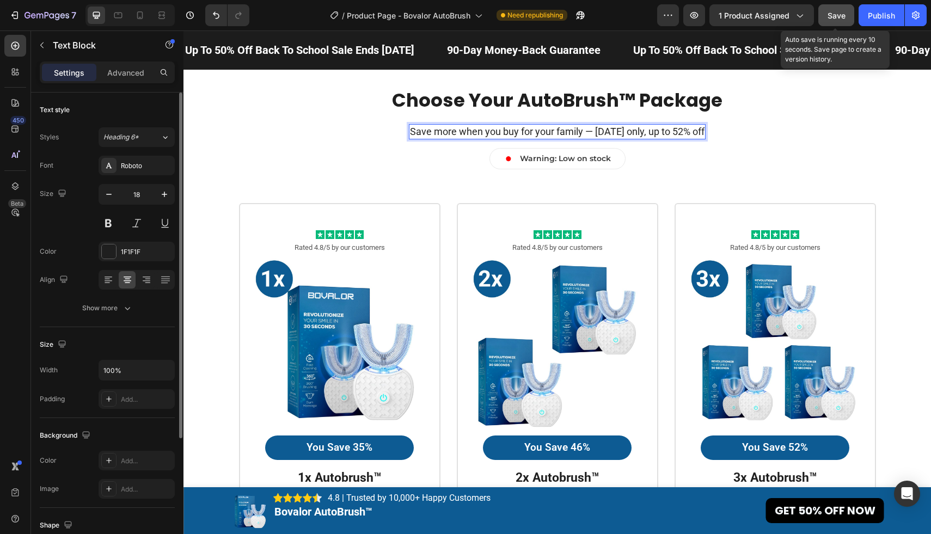
click at [840, 15] on span "Save" at bounding box center [836, 15] width 18 height 9
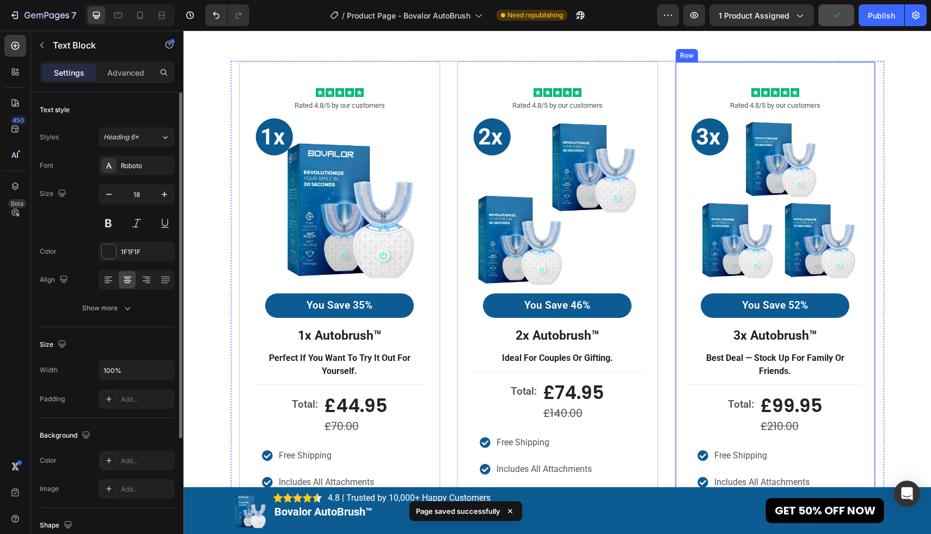
scroll to position [3123, 0]
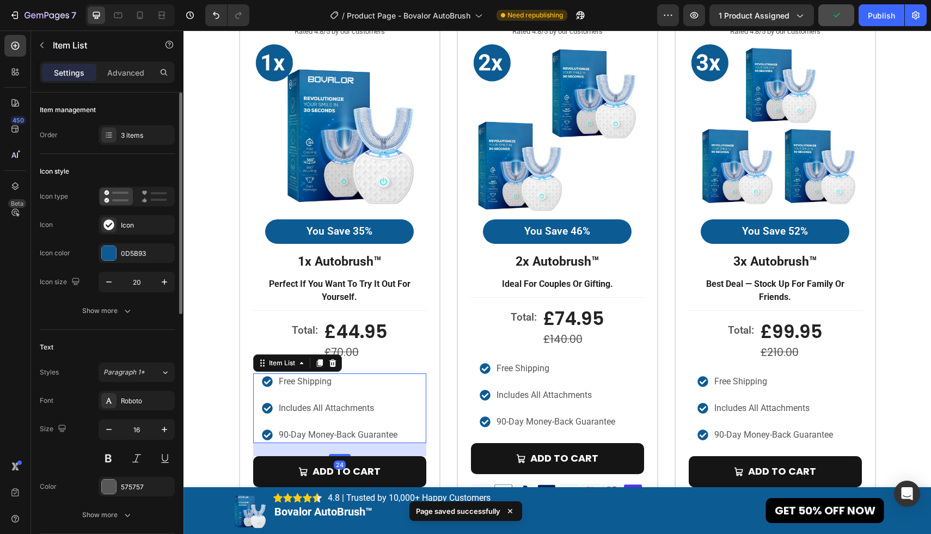
click at [357, 402] on p "includes all attachments" at bounding box center [338, 408] width 119 height 13
click at [131, 138] on div "3 items" at bounding box center [146, 136] width 51 height 10
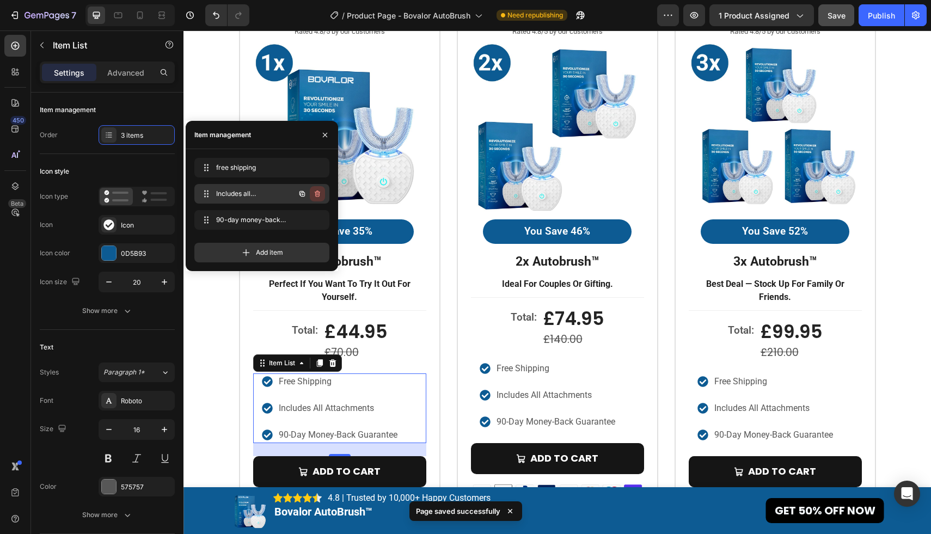
click at [317, 192] on icon "button" at bounding box center [317, 193] width 9 height 9
click at [315, 191] on div "Delete" at bounding box center [310, 194] width 20 height 10
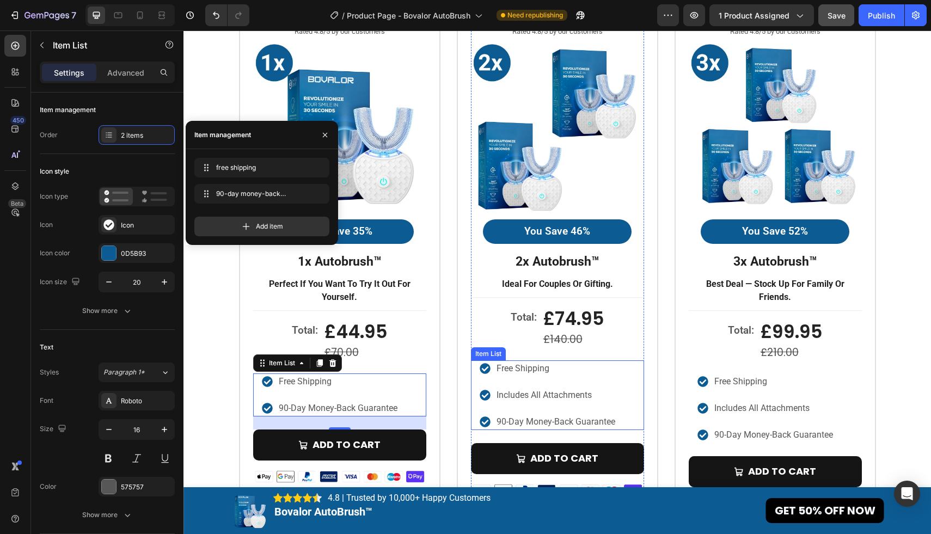
click at [586, 375] on div "free shipping" at bounding box center [556, 368] width 122 height 16
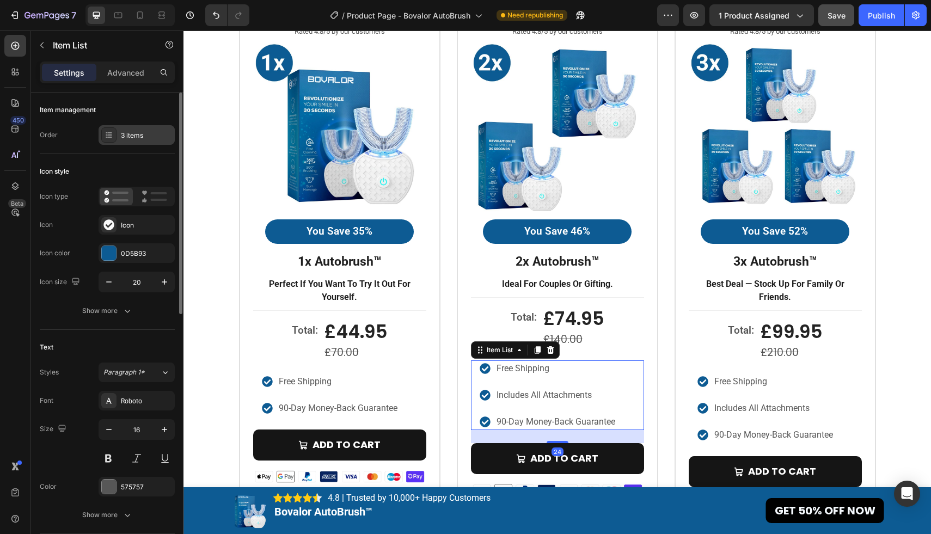
click at [122, 133] on div "3 items" at bounding box center [146, 136] width 51 height 10
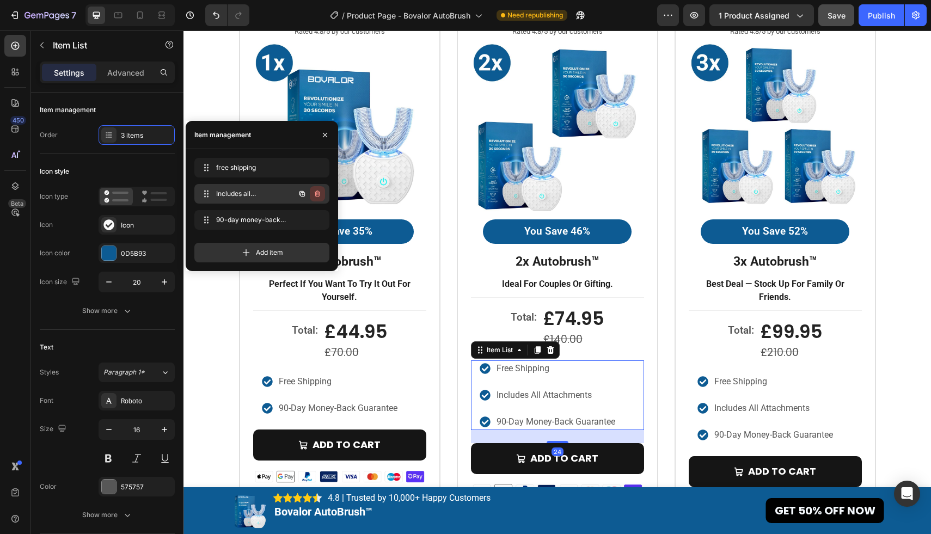
click at [316, 196] on icon "button" at bounding box center [317, 193] width 5 height 7
click at [316, 196] on div "Delete" at bounding box center [310, 194] width 20 height 10
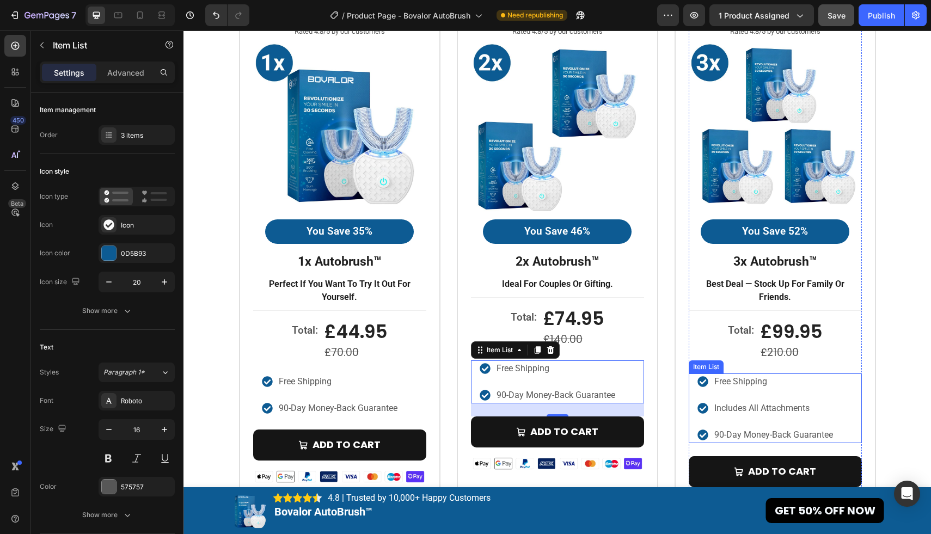
click at [841, 381] on div "free shipping includes all attachments 90-day money-back guarantee" at bounding box center [774, 408] width 173 height 70
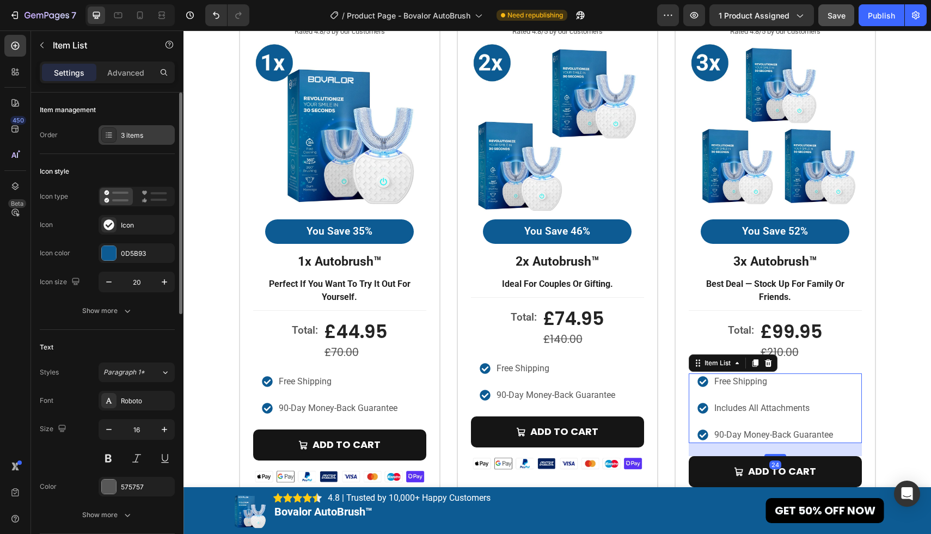
click at [130, 130] on div "3 items" at bounding box center [136, 135] width 76 height 20
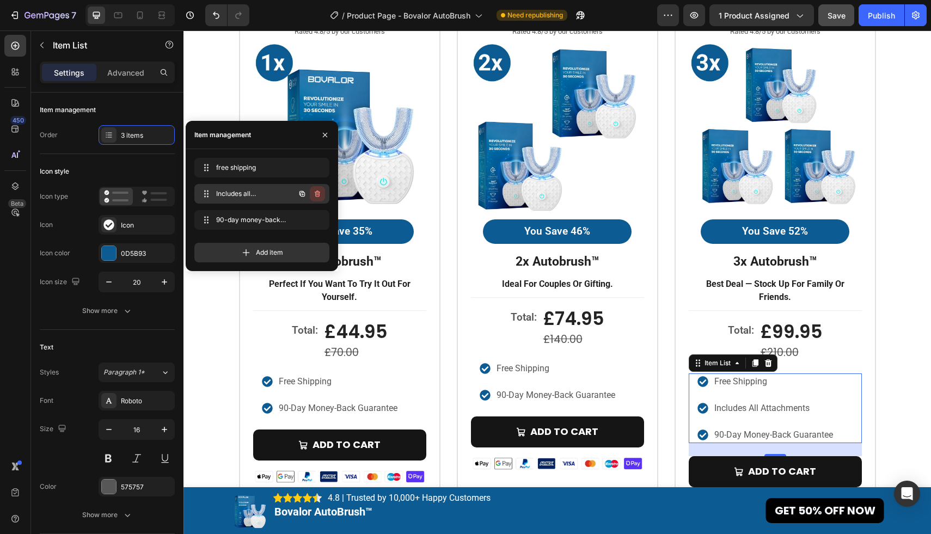
click at [317, 190] on icon "button" at bounding box center [317, 193] width 9 height 9
click at [317, 190] on div "Delete" at bounding box center [310, 194] width 20 height 10
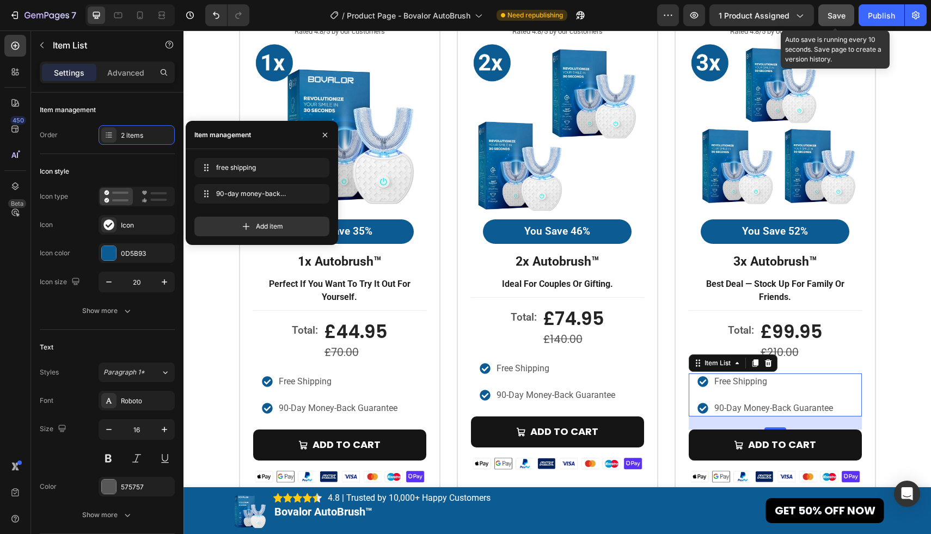
click at [832, 20] on span "Save" at bounding box center [836, 15] width 18 height 9
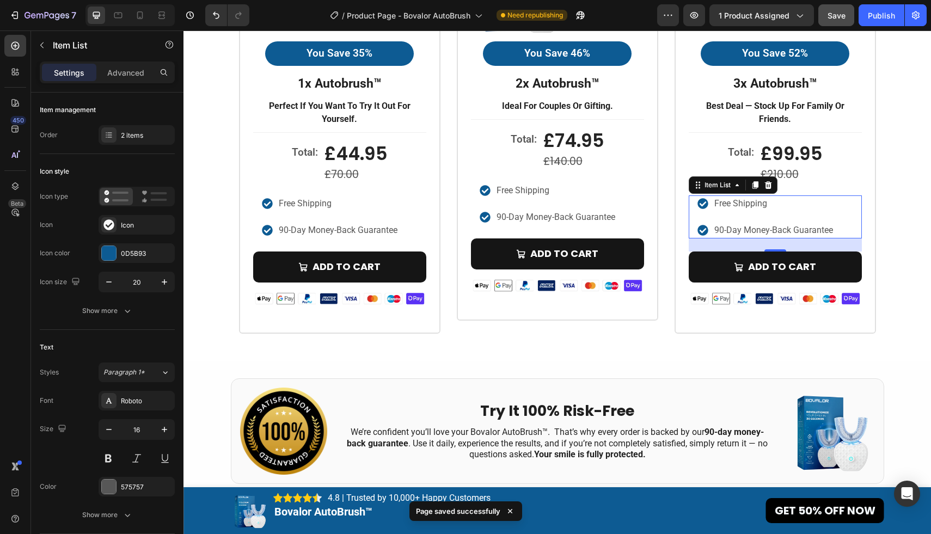
scroll to position [3302, 0]
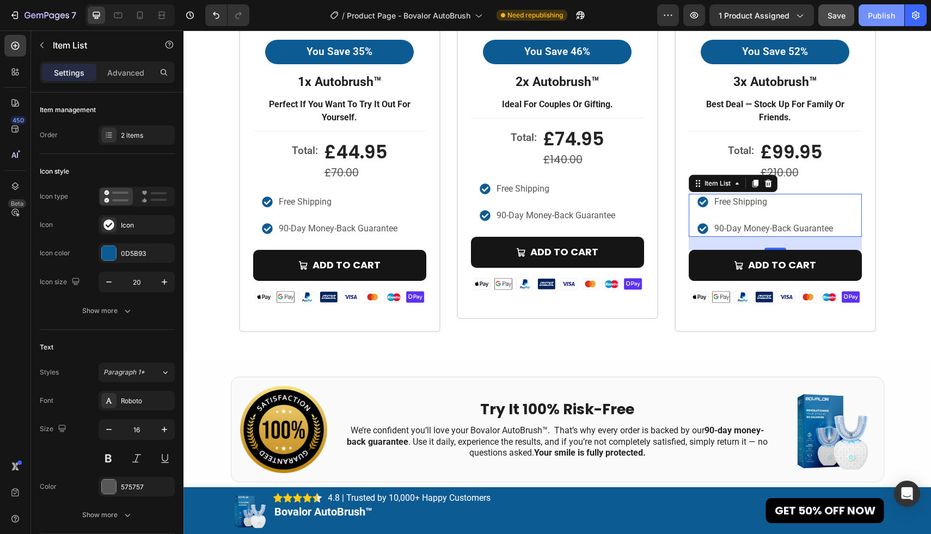
click at [871, 11] on div "Publish" at bounding box center [880, 15] width 27 height 11
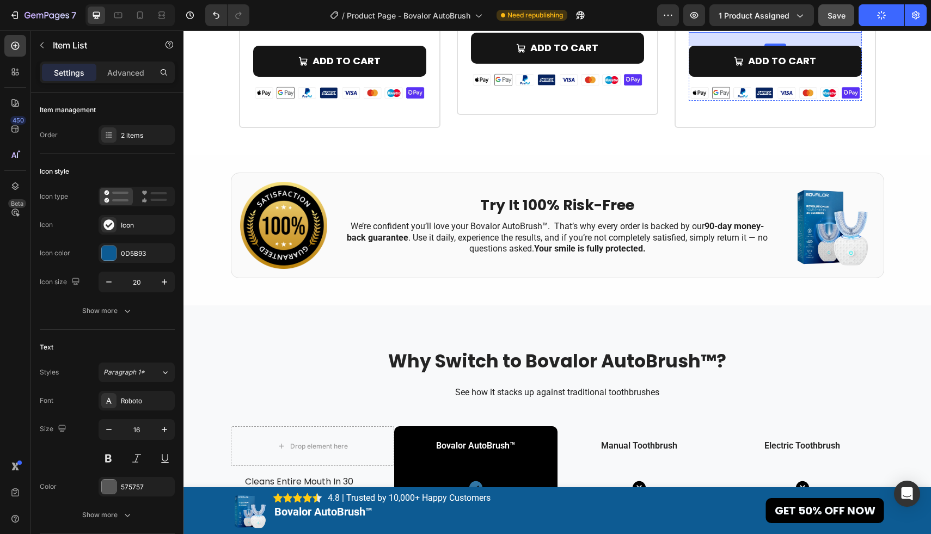
scroll to position [3512, 0]
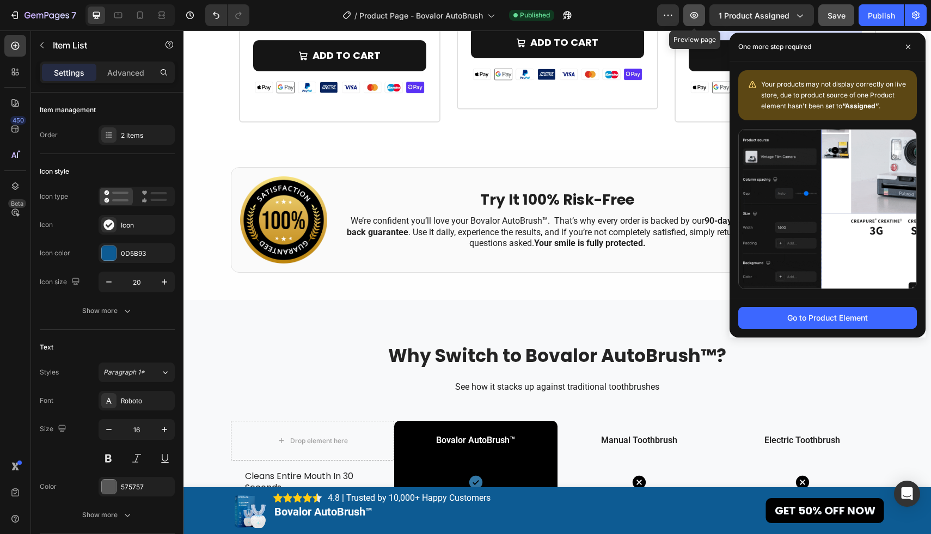
click at [688, 11] on button "button" at bounding box center [694, 15] width 22 height 22
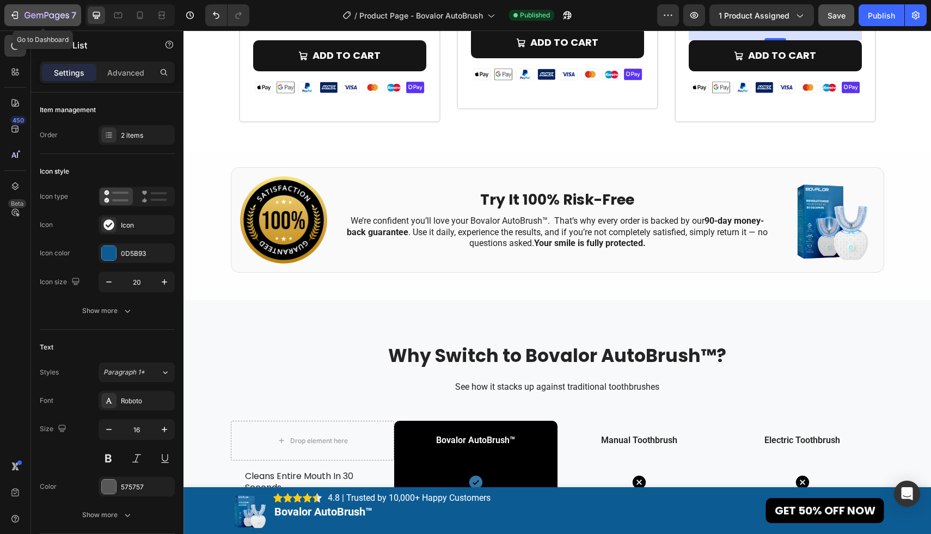
click at [41, 13] on icon "button" at bounding box center [46, 15] width 45 height 9
